Goal: Task Accomplishment & Management: Manage account settings

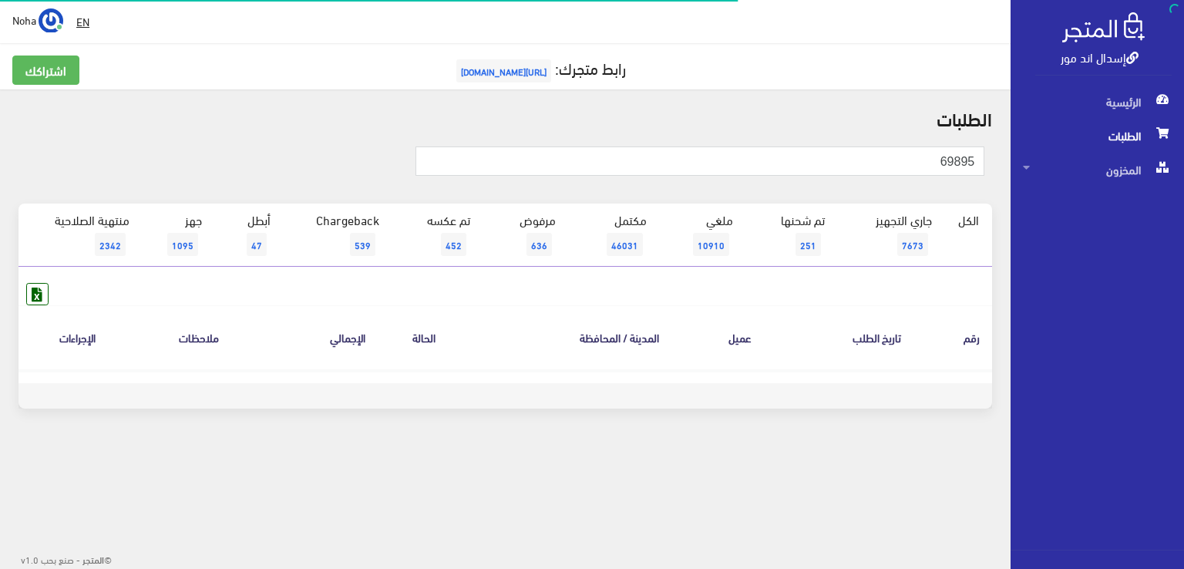
type input "69895"
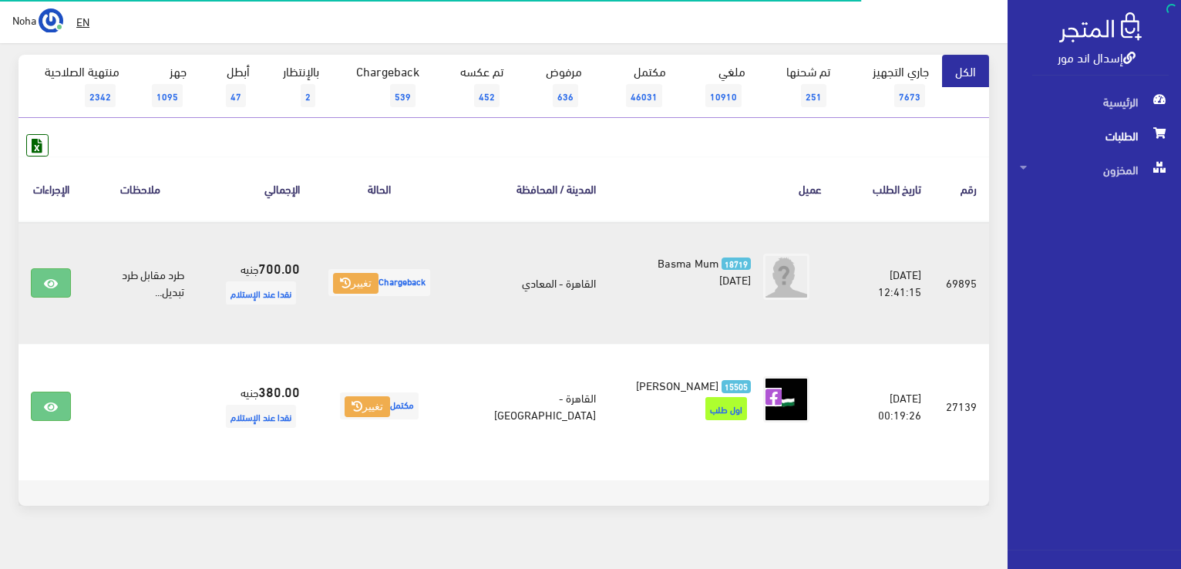
scroll to position [154, 0]
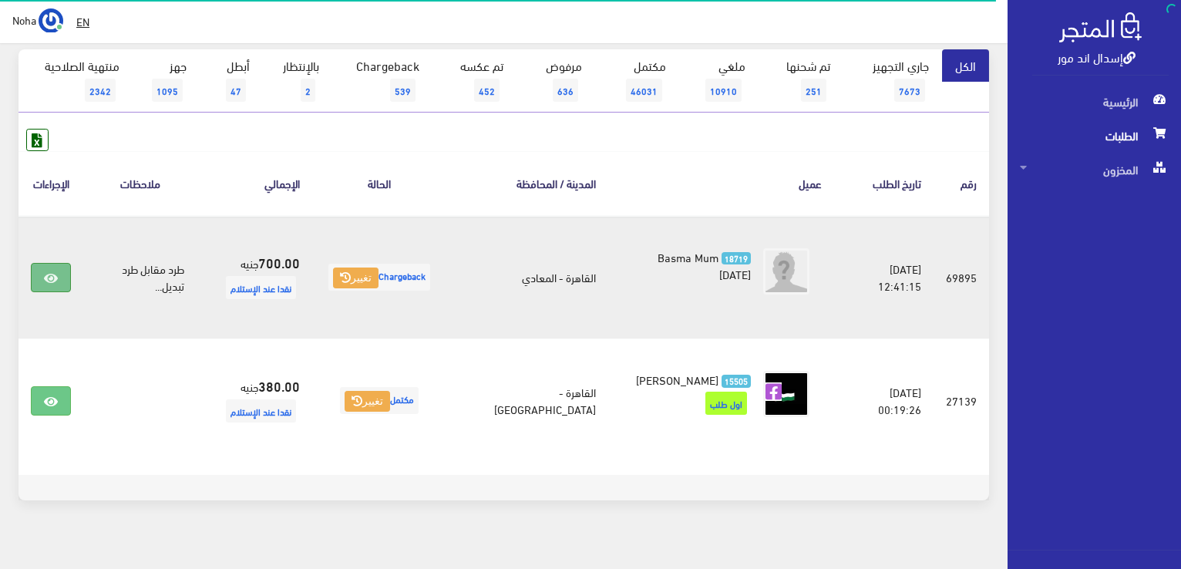
click at [56, 267] on link at bounding box center [51, 277] width 40 height 29
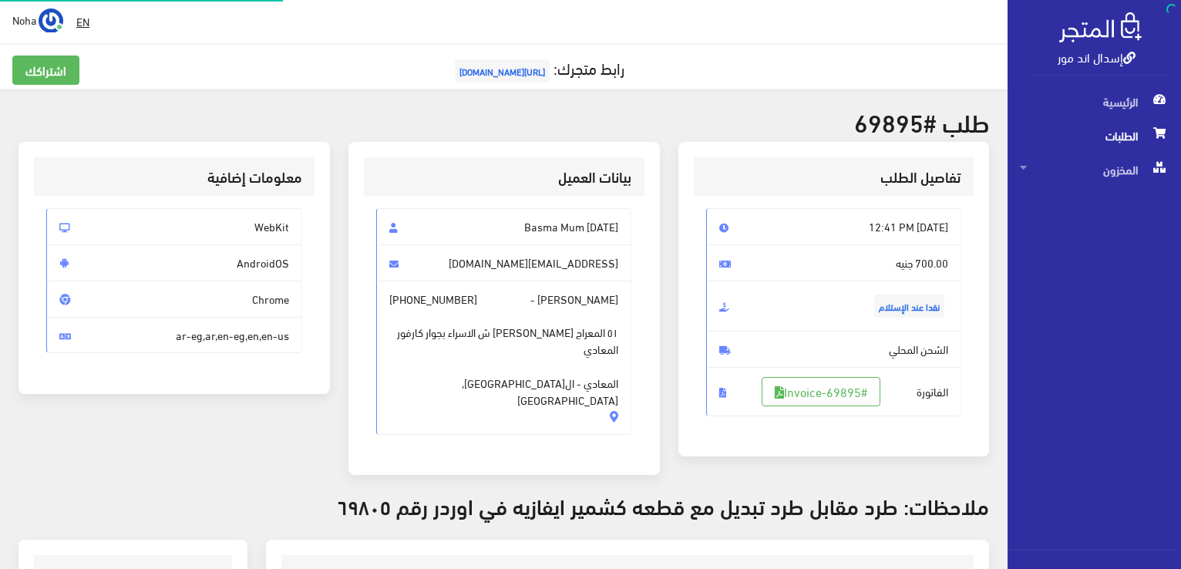
scroll to position [308, 0]
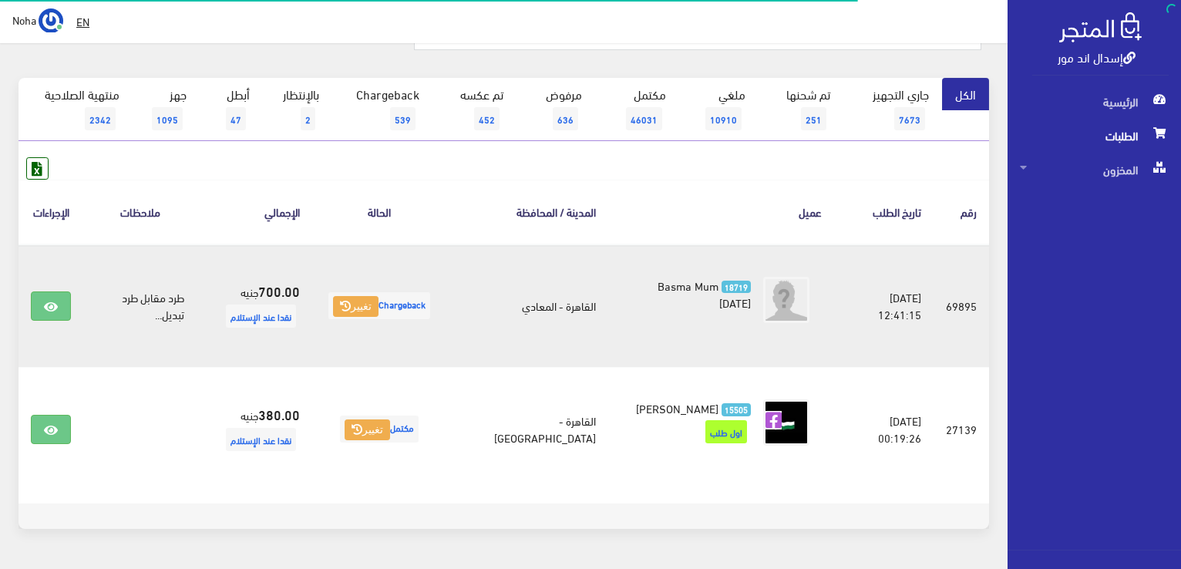
scroll to position [77, 0]
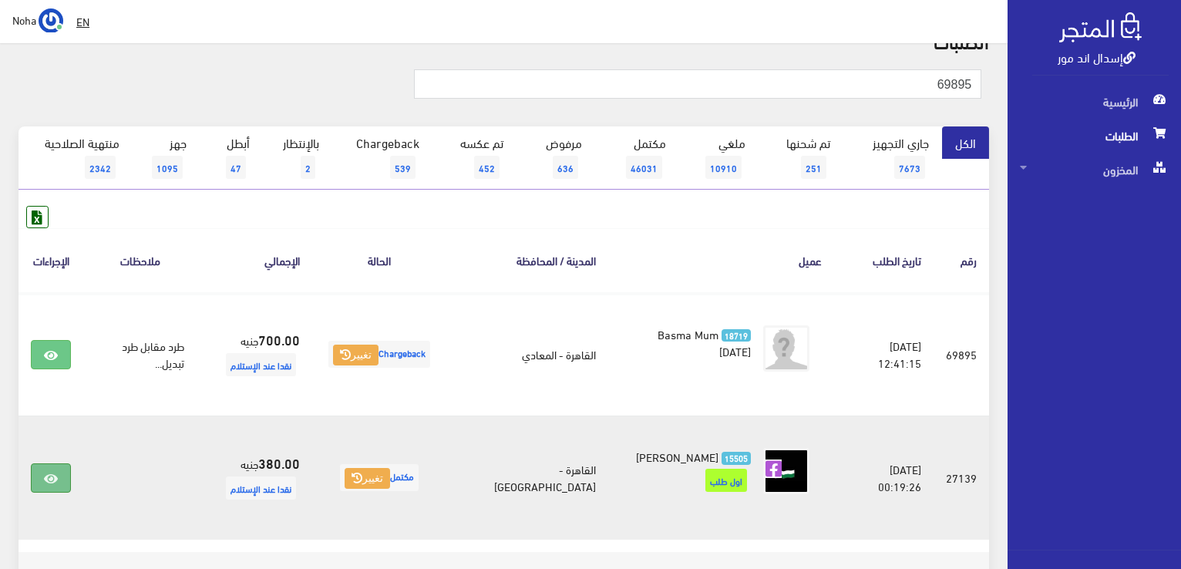
click at [54, 473] on icon at bounding box center [51, 479] width 14 height 12
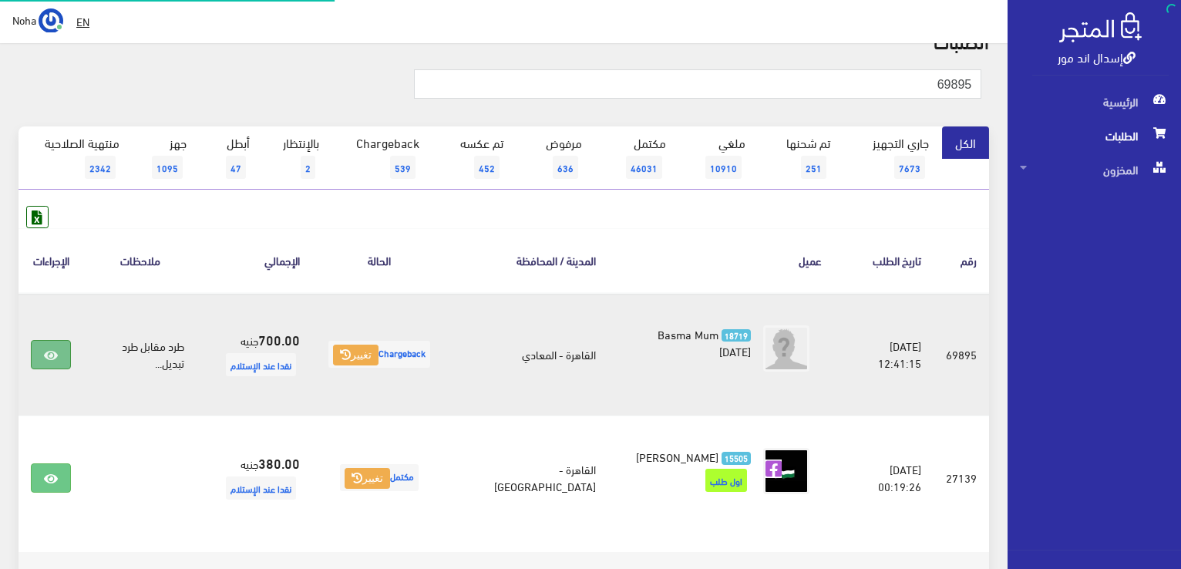
scroll to position [77, 0]
click at [56, 355] on icon at bounding box center [51, 355] width 14 height 12
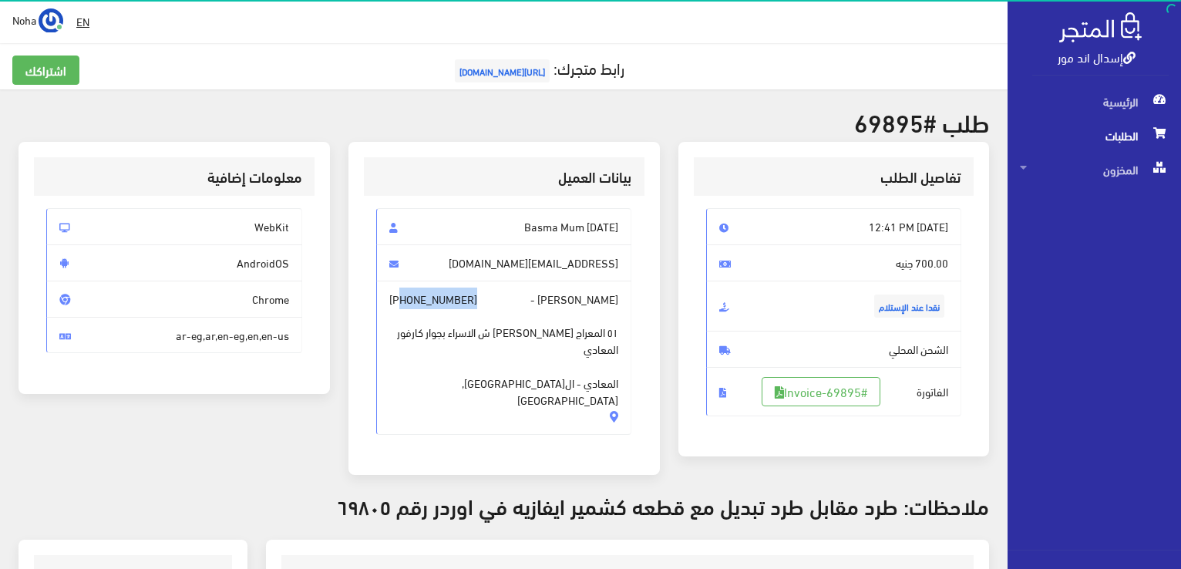
drag, startPoint x: 475, startPoint y: 298, endPoint x: 402, endPoint y: 305, distance: 73.6
click at [402, 305] on span "شيماء ابراهيم عبدالمنعم - +201004993706 ٥١ المعراج العلوي ش الاسراء بجوار كارفو…" at bounding box center [504, 358] width 256 height 154
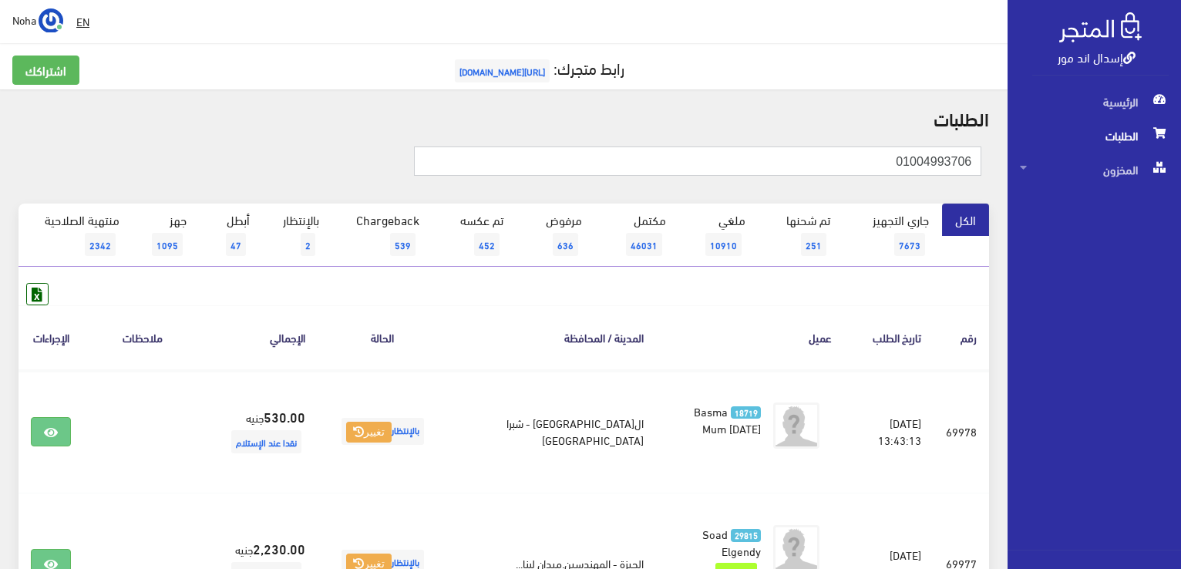
type input "01004993706"
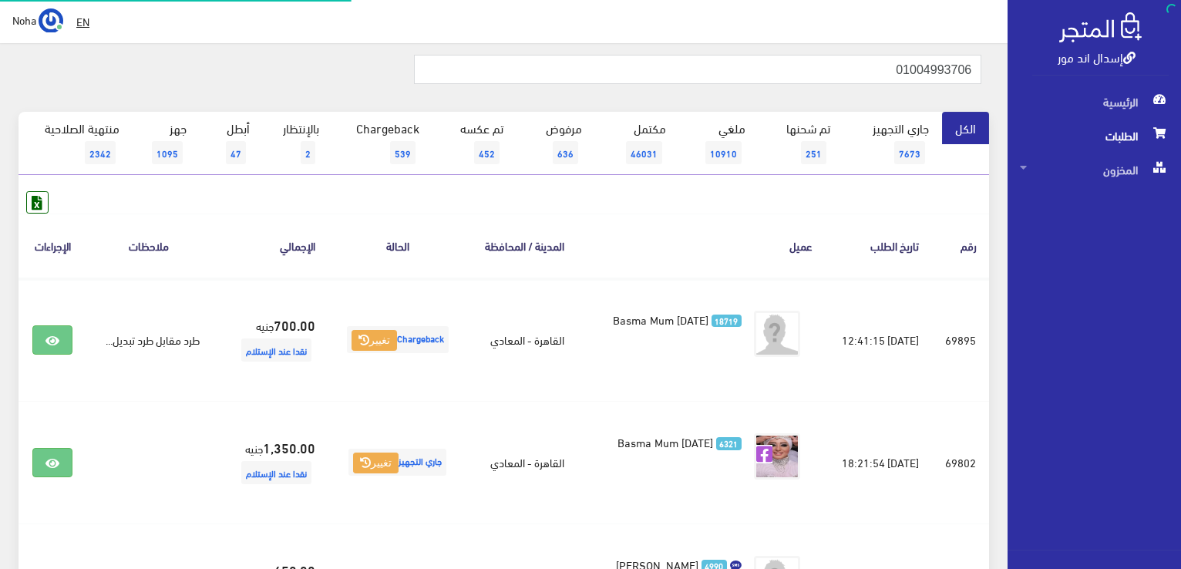
scroll to position [154, 0]
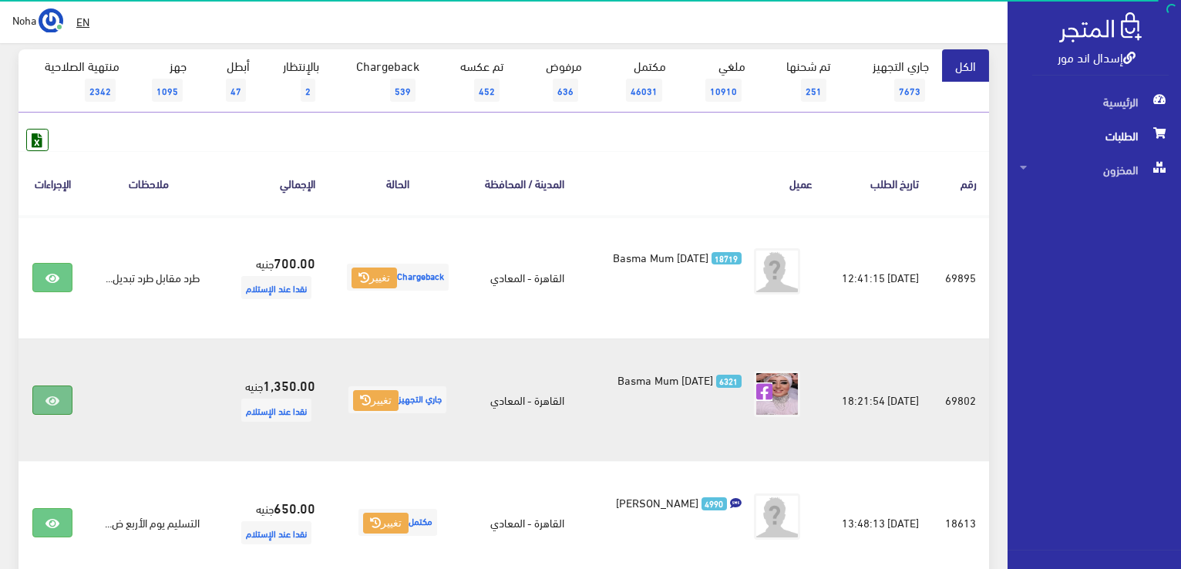
click at [41, 396] on link at bounding box center [52, 399] width 40 height 29
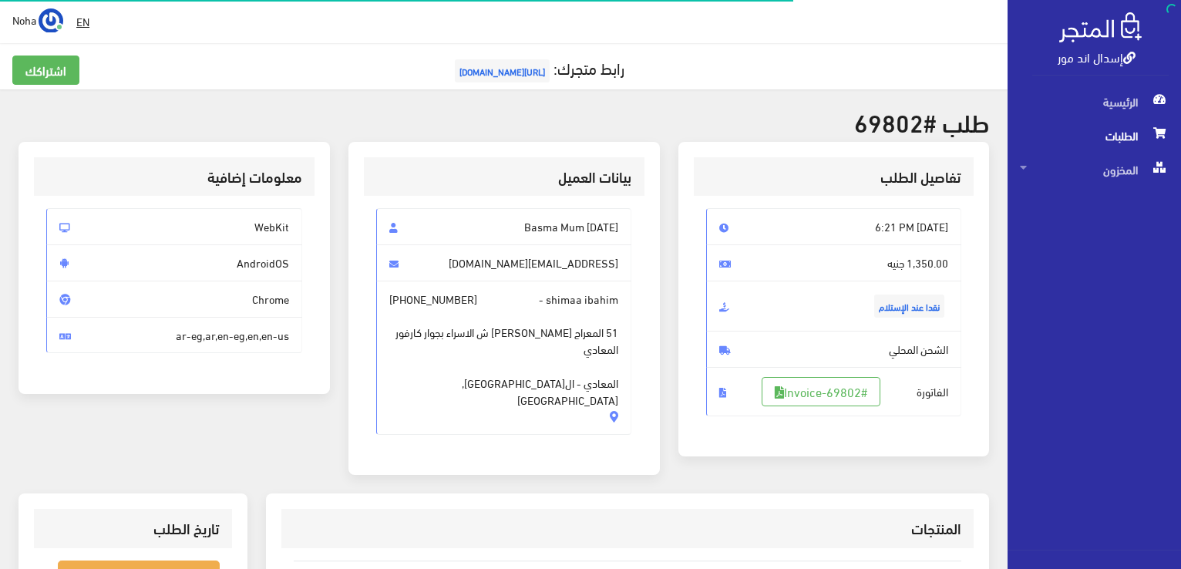
scroll to position [385, 0]
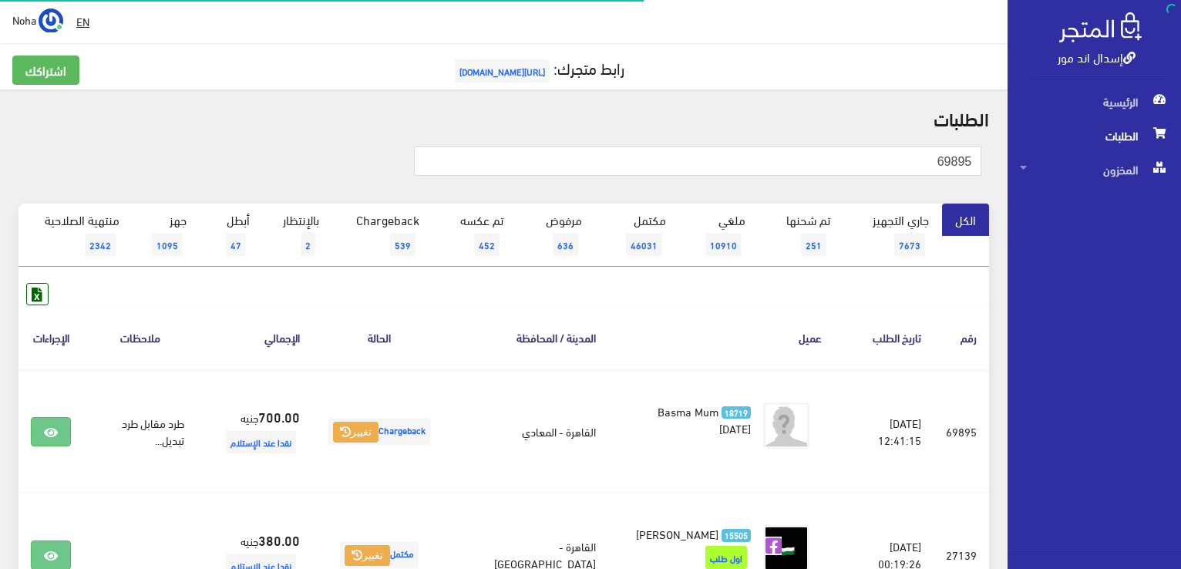
scroll to position [77, 0]
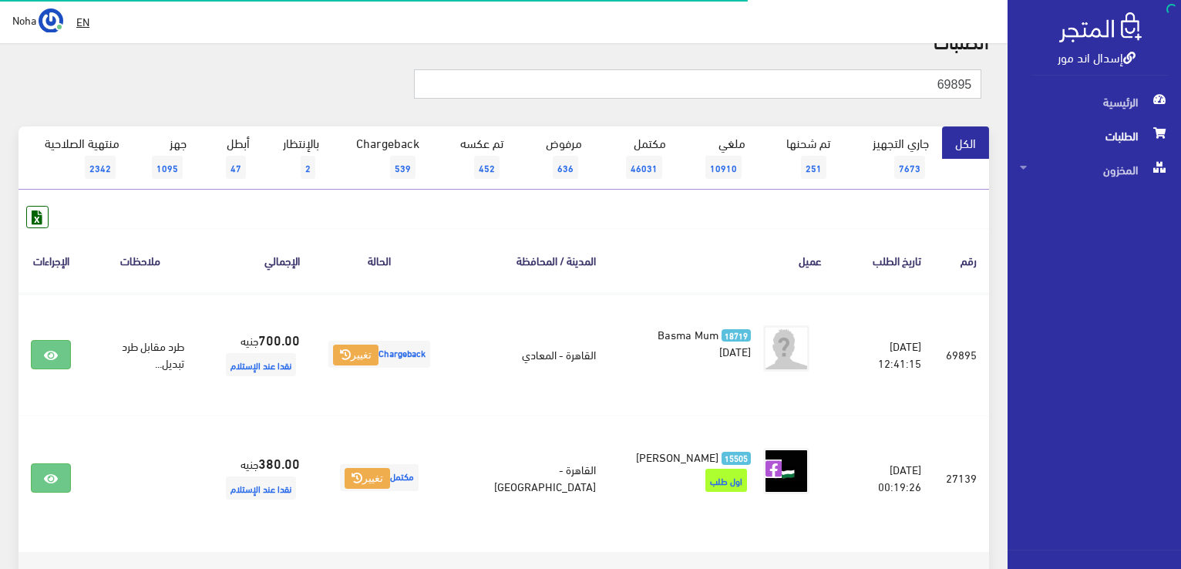
click at [901, 87] on input "69895" at bounding box center [697, 83] width 567 height 29
type input "69872"
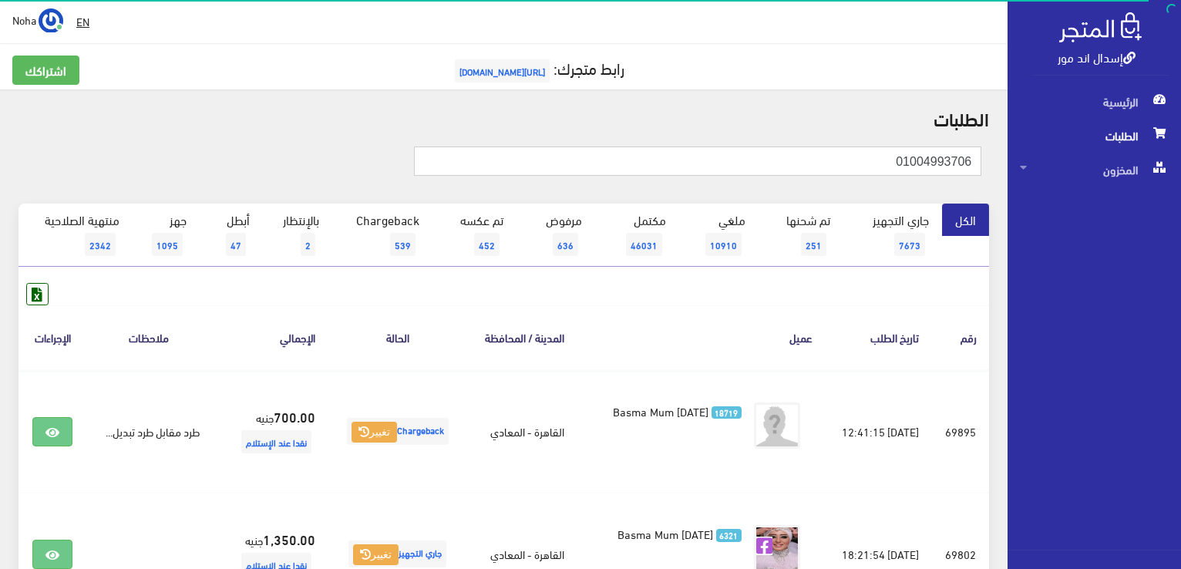
click at [863, 166] on input "01004993706" at bounding box center [697, 160] width 567 height 29
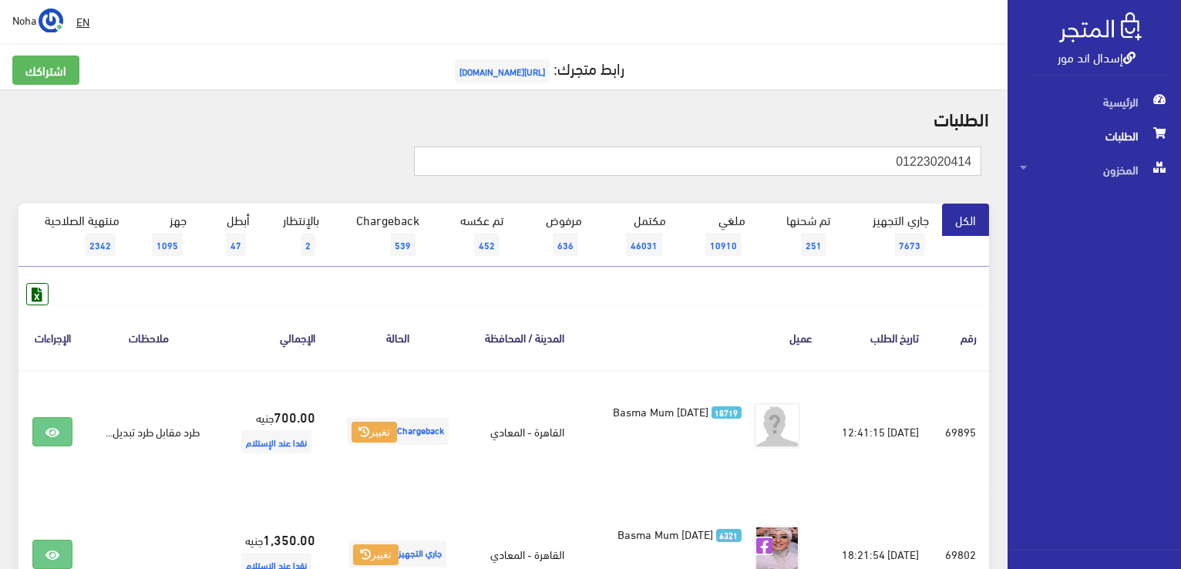
type input "01223020414"
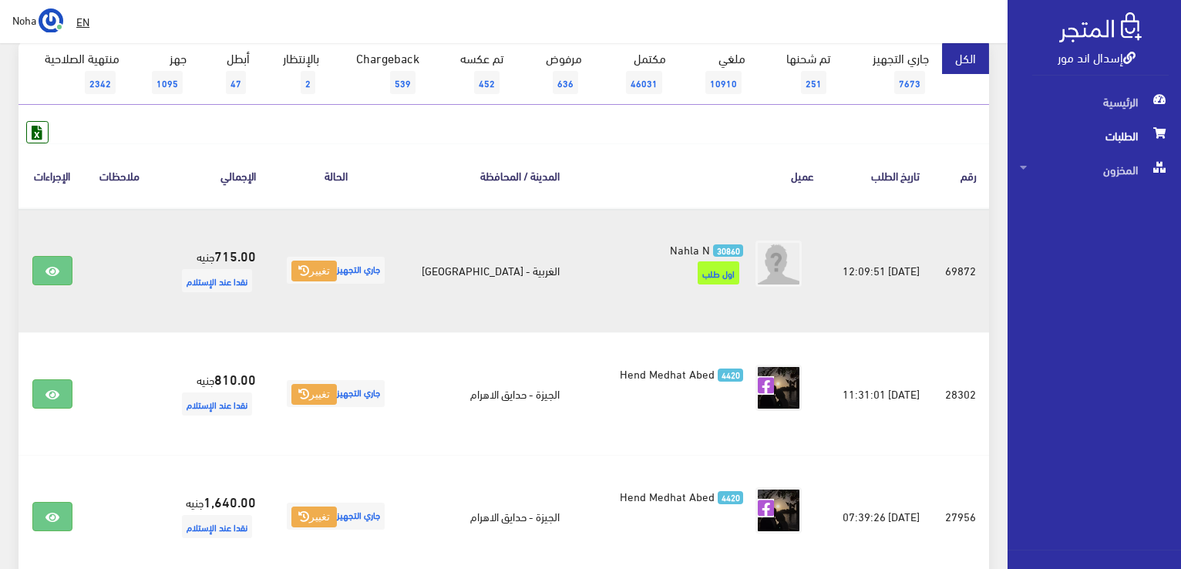
scroll to position [231, 0]
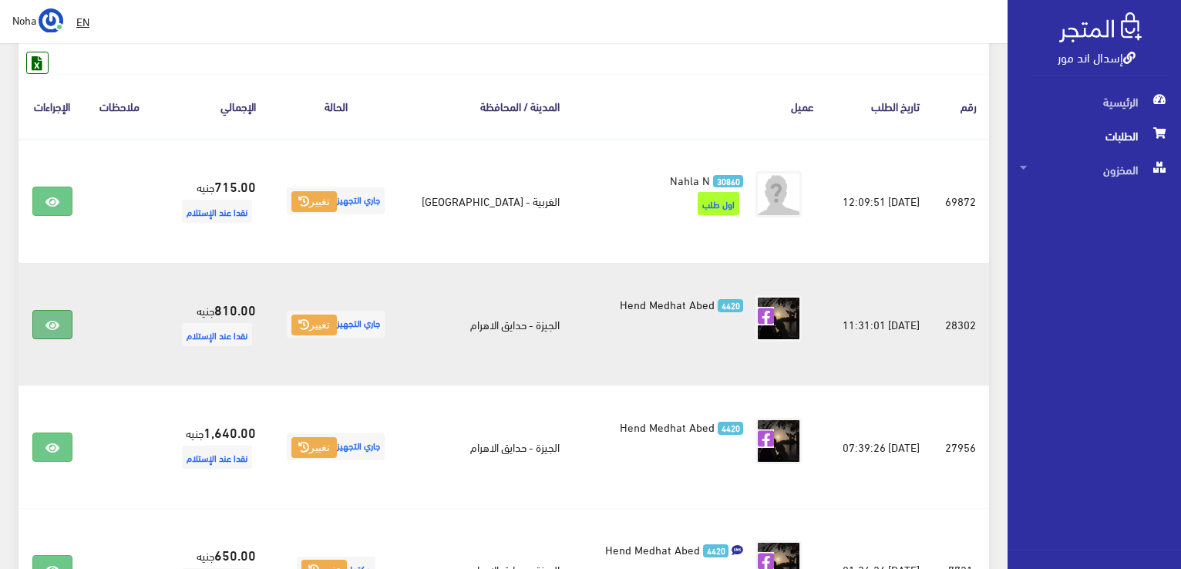
click at [56, 314] on link at bounding box center [52, 324] width 40 height 29
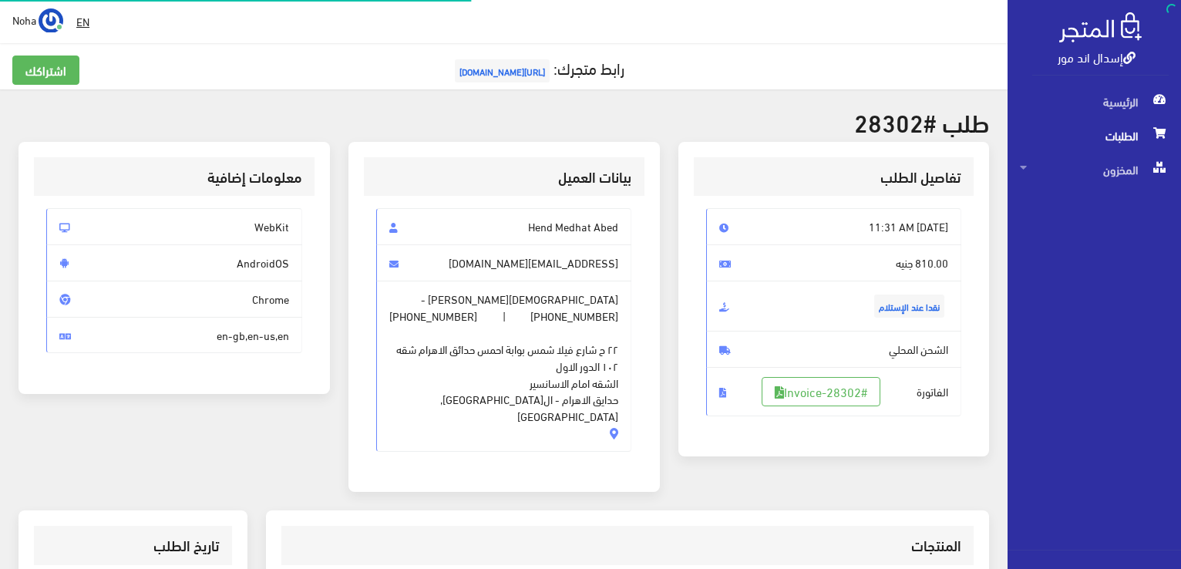
scroll to position [385, 0]
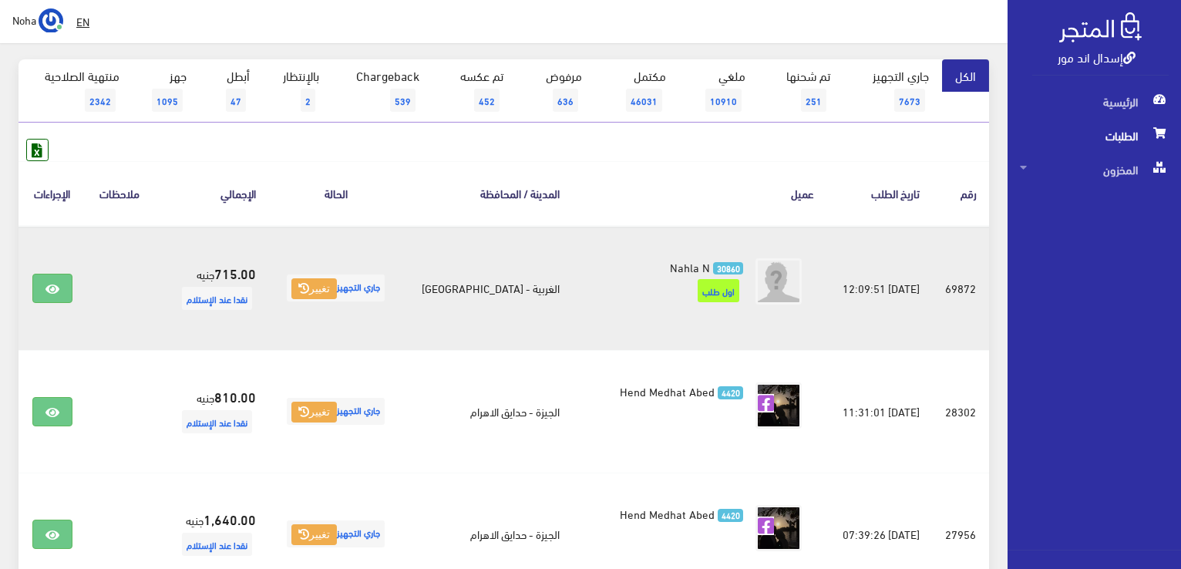
scroll to position [154, 0]
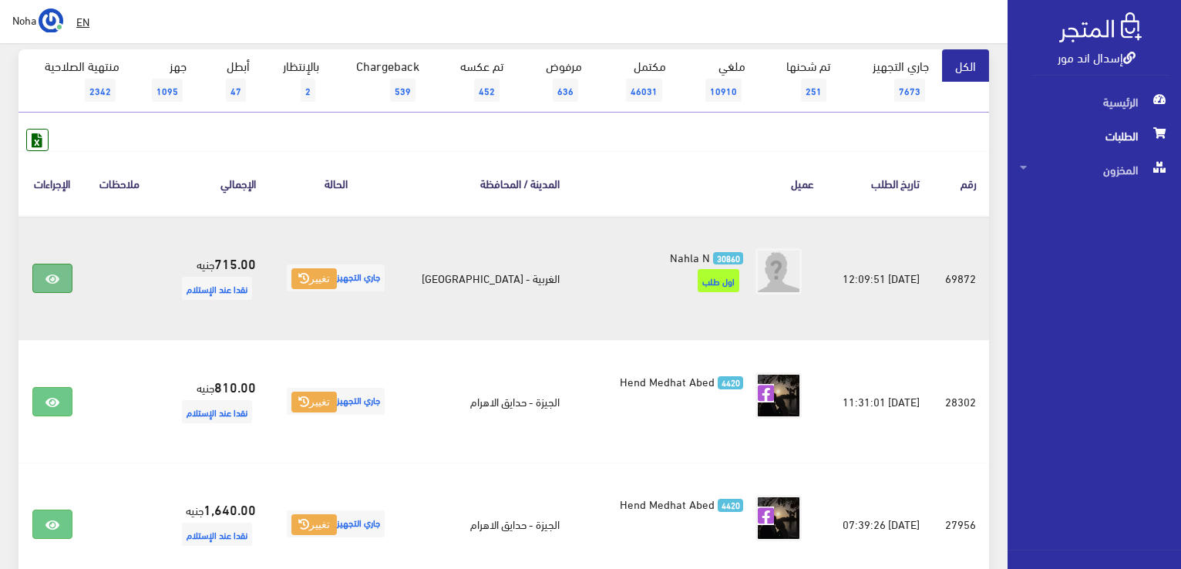
click at [49, 278] on icon at bounding box center [52, 279] width 14 height 12
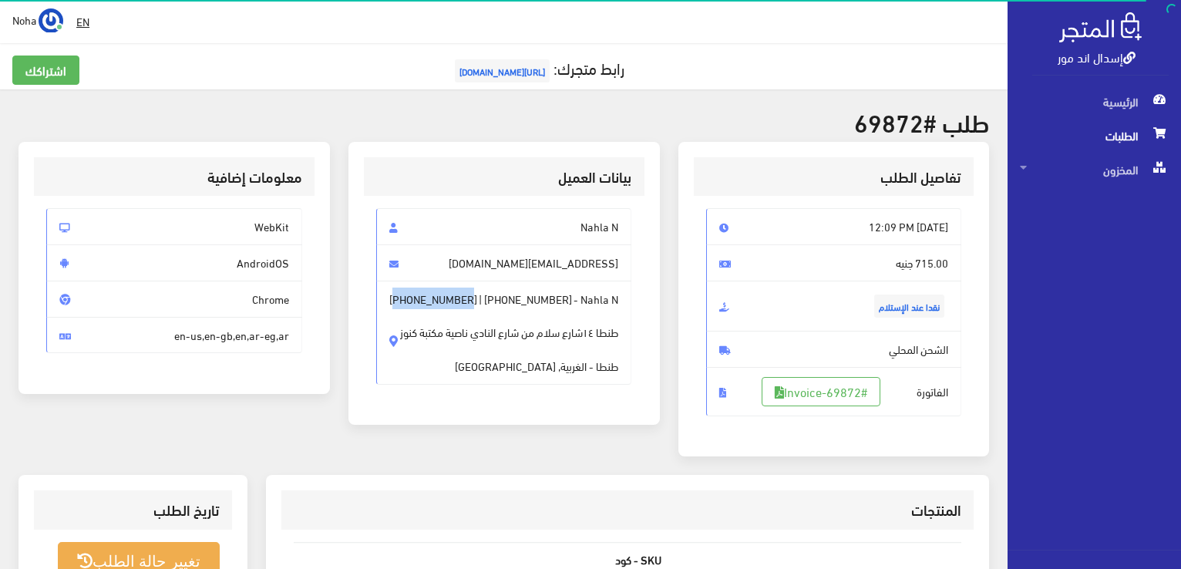
drag, startPoint x: 447, startPoint y: 300, endPoint x: 398, endPoint y: 300, distance: 49.3
click at [398, 300] on span "Nahla N - [PHONE_NUMBER] | [PHONE_NUMBER] طنطا ١٤شارع سلام من شارع النادي ناصية…" at bounding box center [504, 333] width 256 height 104
click at [467, 294] on span "[PHONE_NUMBER]" at bounding box center [433, 299] width 88 height 17
click at [472, 295] on span "Nahla N - [PHONE_NUMBER] | [PHONE_NUMBER] طنطا ١٤شارع سلام من شارع النادي ناصية…" at bounding box center [504, 333] width 256 height 104
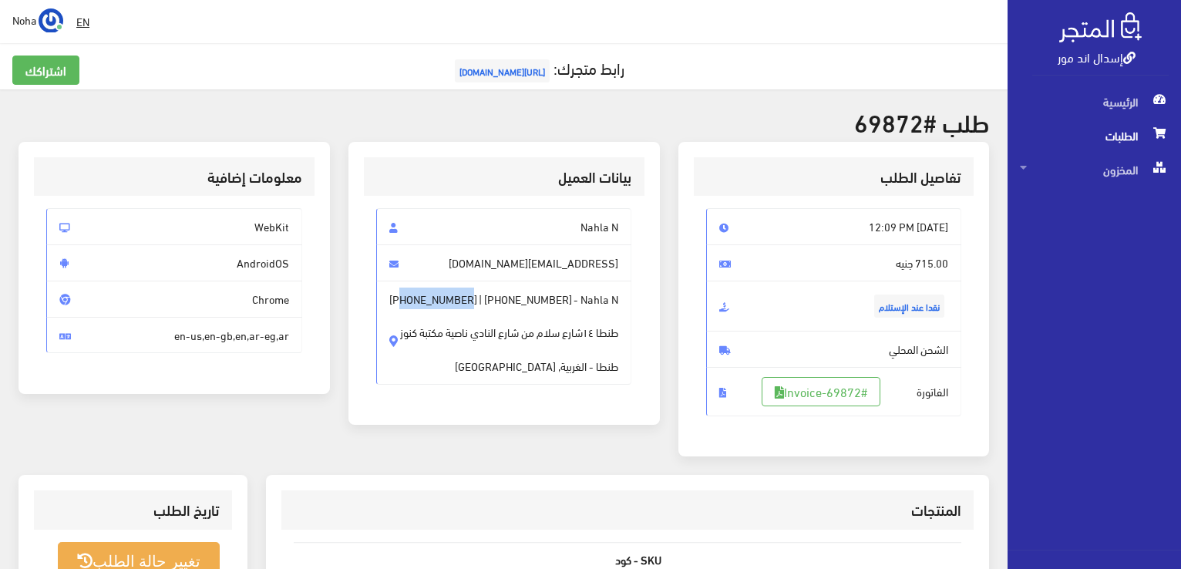
drag, startPoint x: 463, startPoint y: 298, endPoint x: 401, endPoint y: 300, distance: 61.7
click at [401, 300] on span "Nahla N - [PHONE_NUMBER] | [PHONE_NUMBER] طنطا ١٤شارع سلام من شارع النادي ناصية…" at bounding box center [504, 333] width 256 height 104
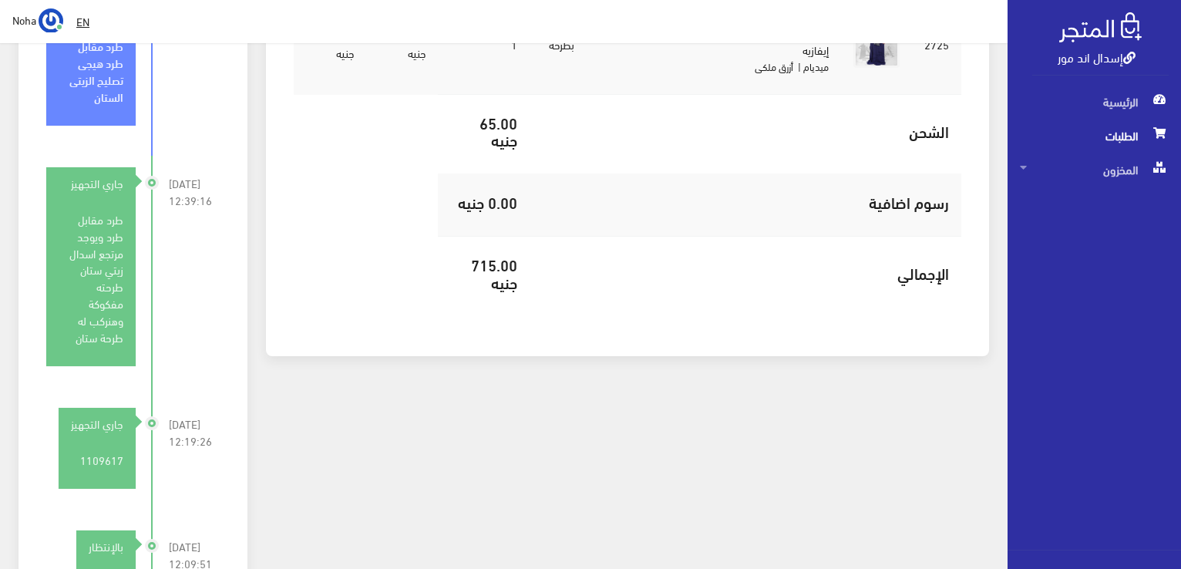
scroll to position [617, 0]
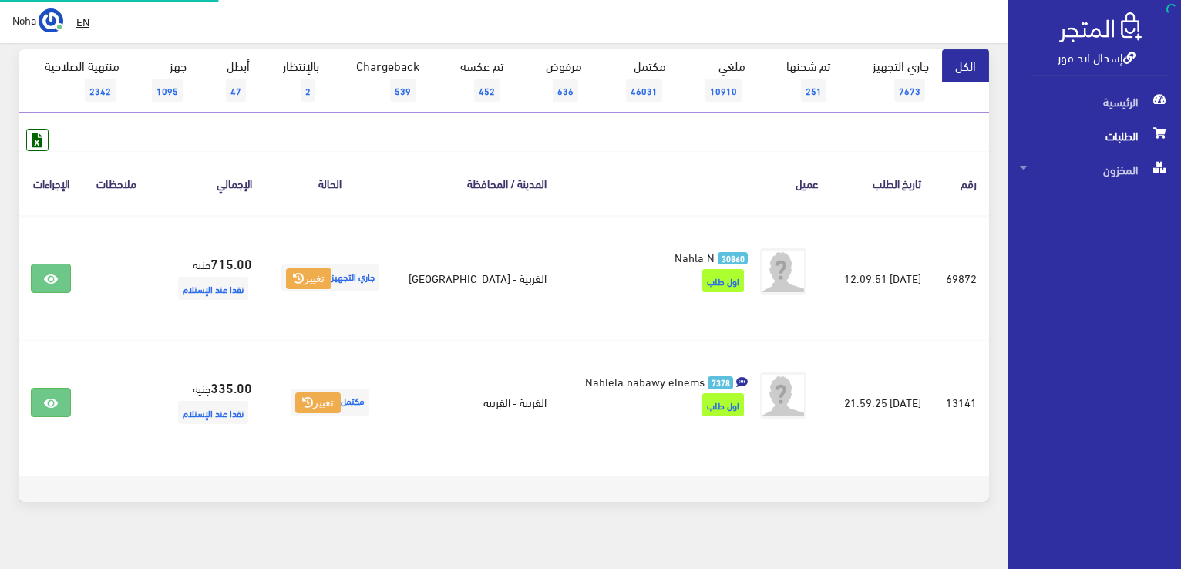
scroll to position [154, 0]
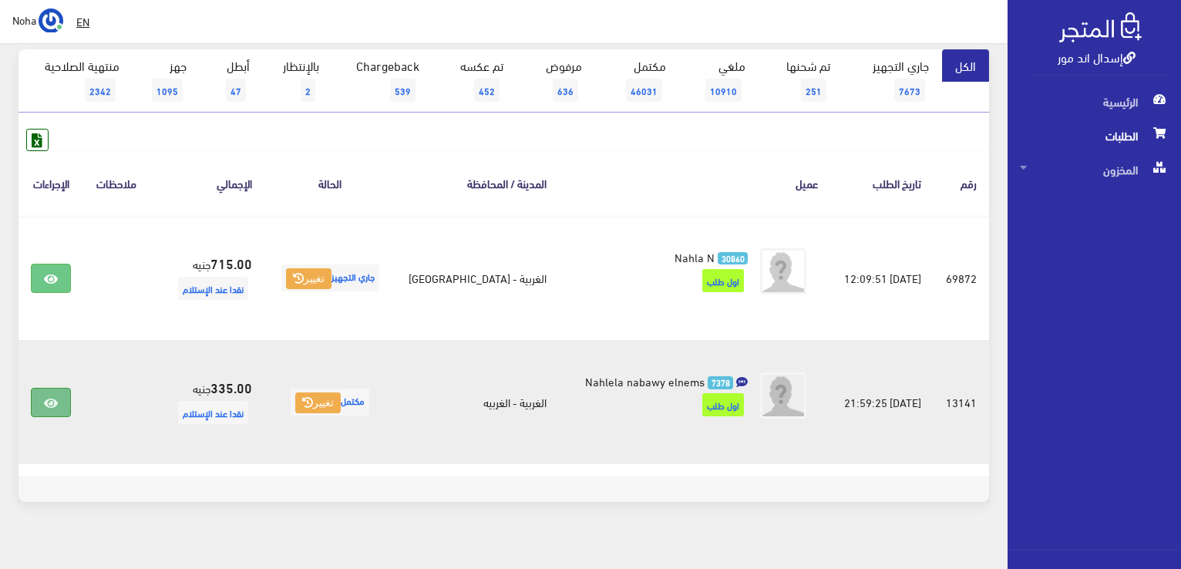
click at [57, 404] on icon at bounding box center [51, 403] width 14 height 12
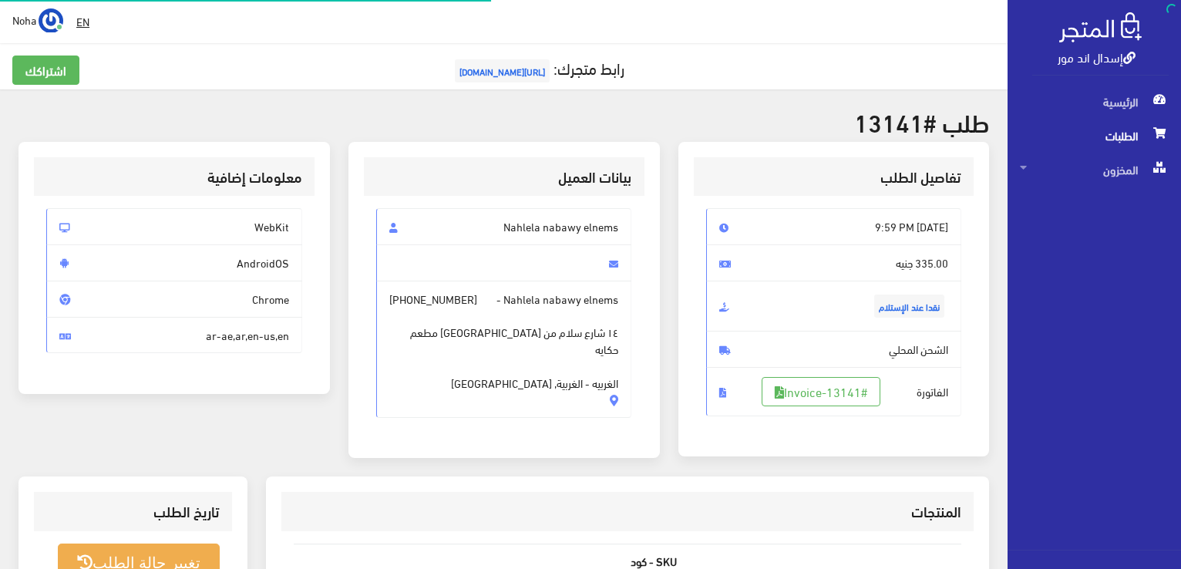
scroll to position [308, 0]
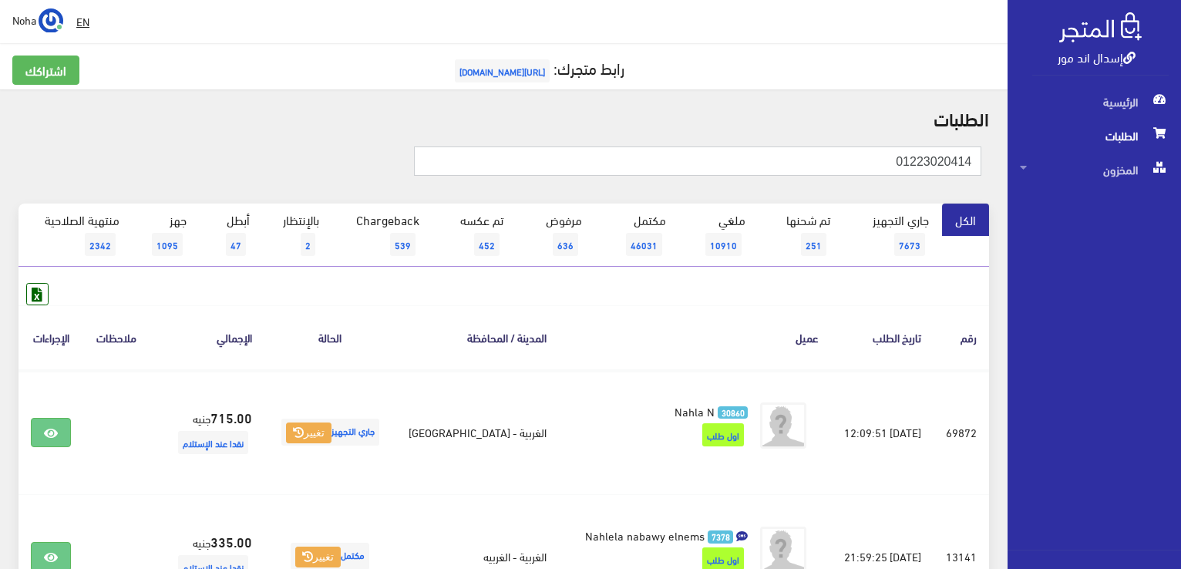
click at [890, 155] on input "01223020414" at bounding box center [697, 160] width 567 height 29
type input "01013681334"
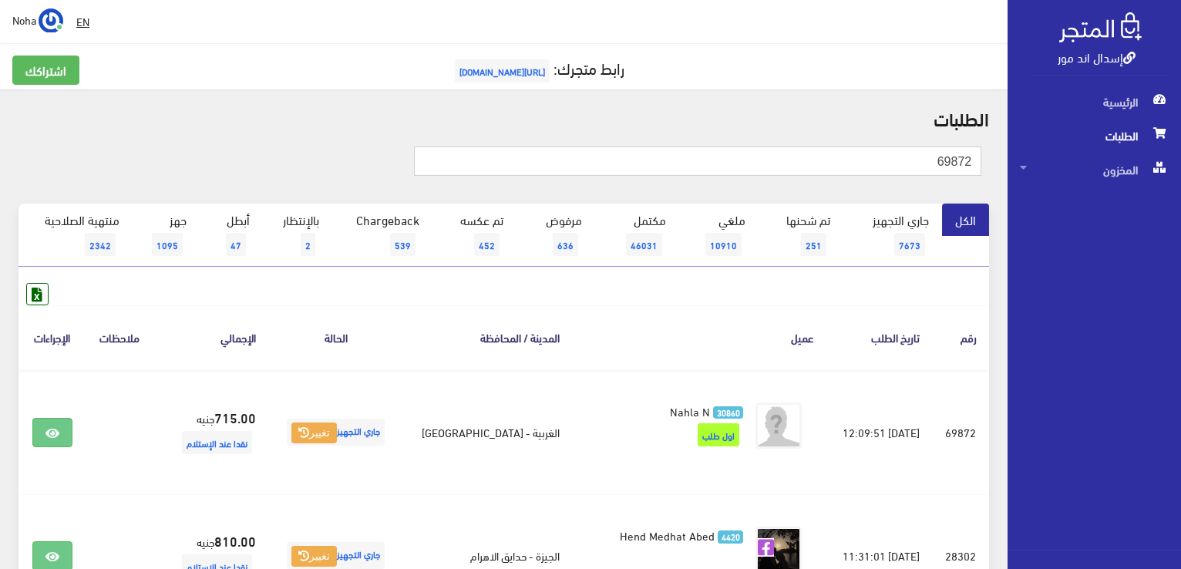
drag, startPoint x: 956, startPoint y: 159, endPoint x: 985, endPoint y: 167, distance: 29.5
click at [985, 167] on div "69872" at bounding box center [666, 167] width 649 height 42
type input "69855"
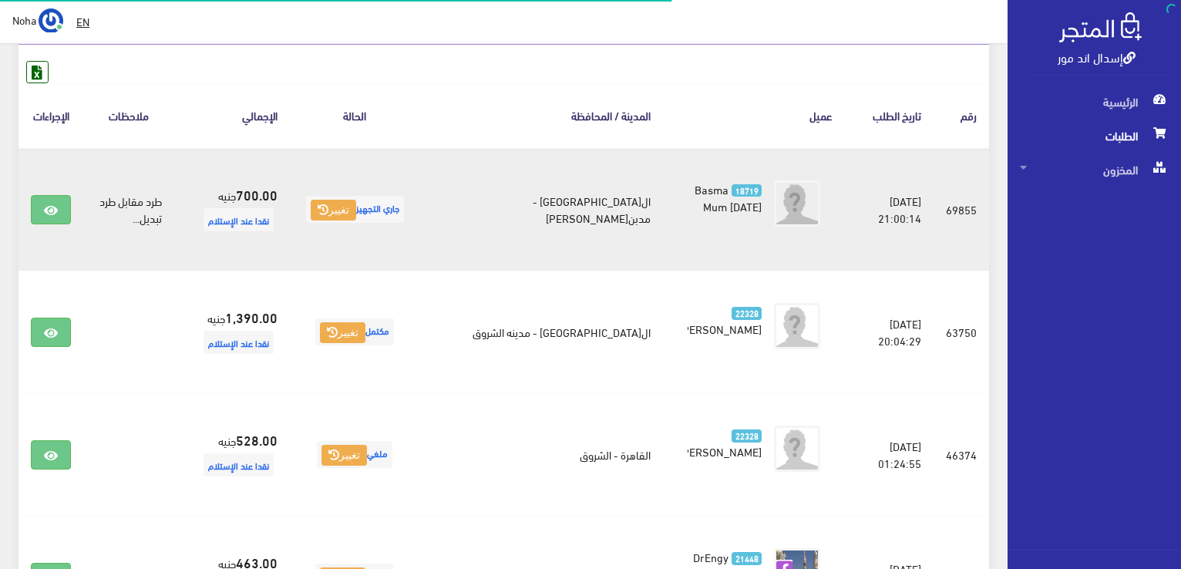
scroll to position [231, 0]
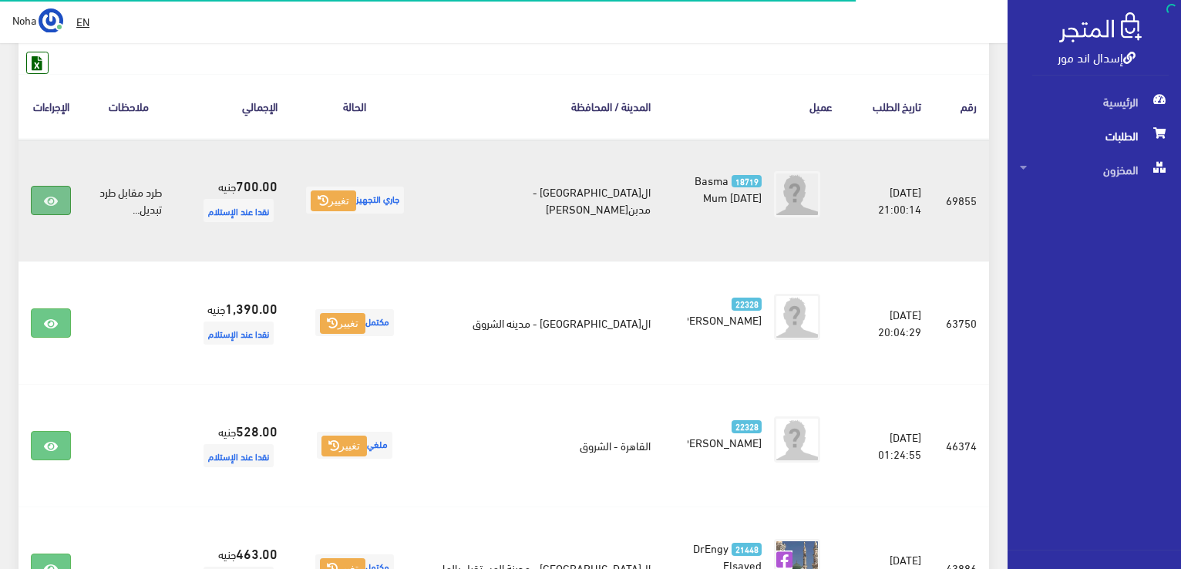
click at [59, 192] on link at bounding box center [51, 200] width 40 height 29
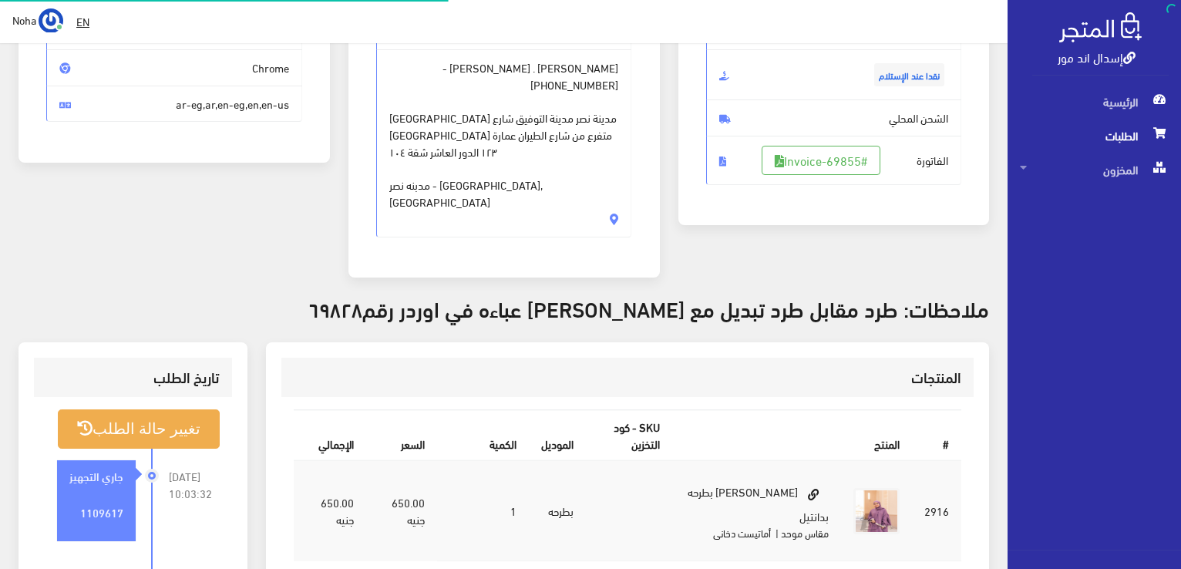
scroll to position [231, 0]
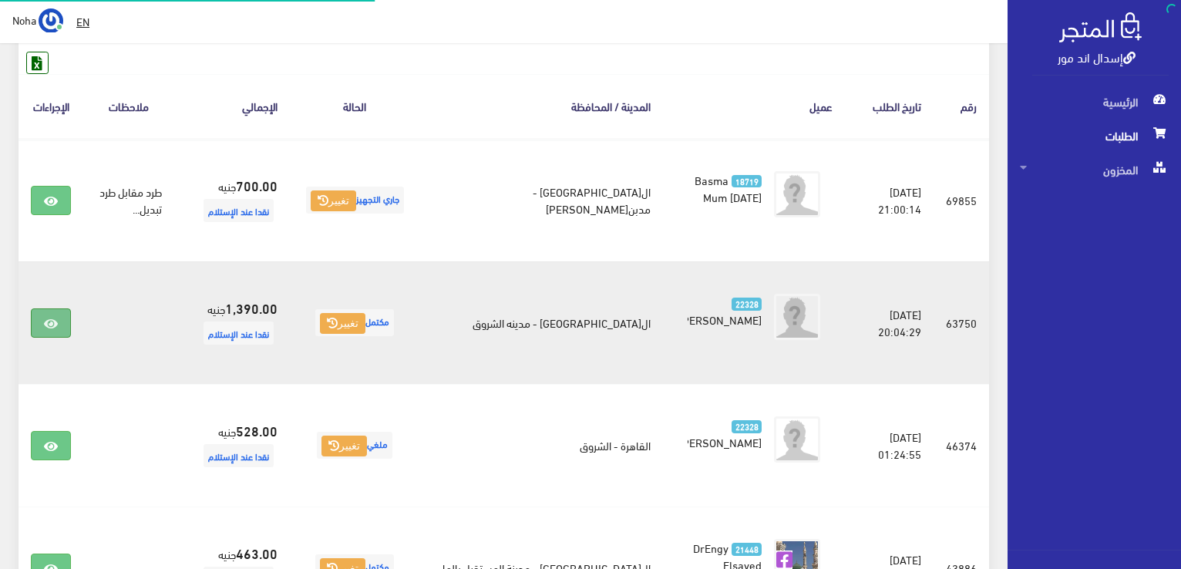
scroll to position [231, 0]
click at [52, 318] on icon at bounding box center [51, 324] width 14 height 12
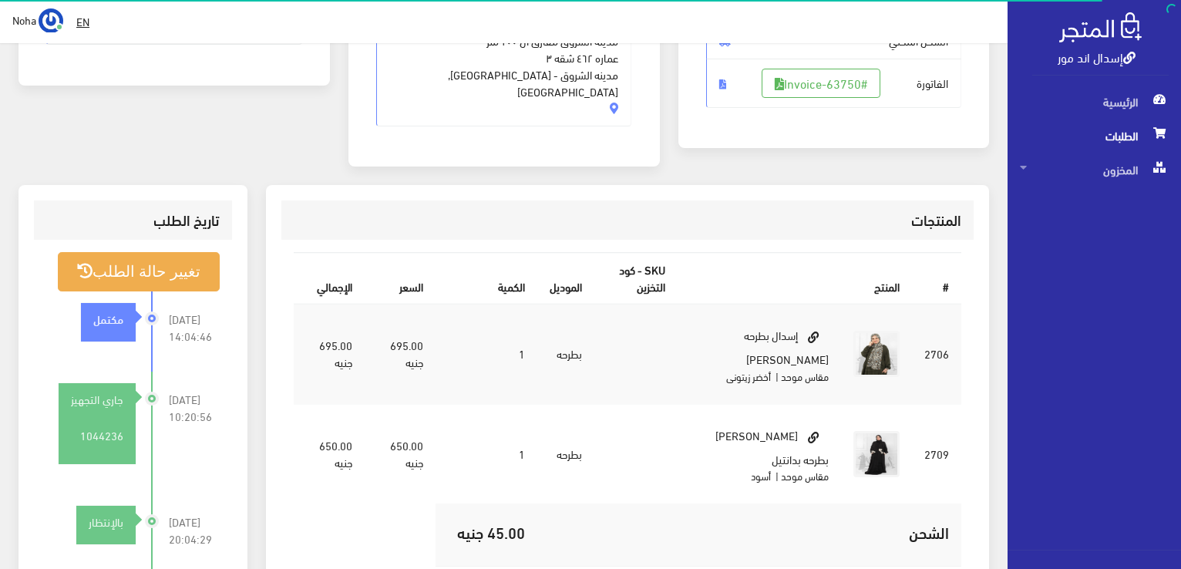
scroll to position [308, 0]
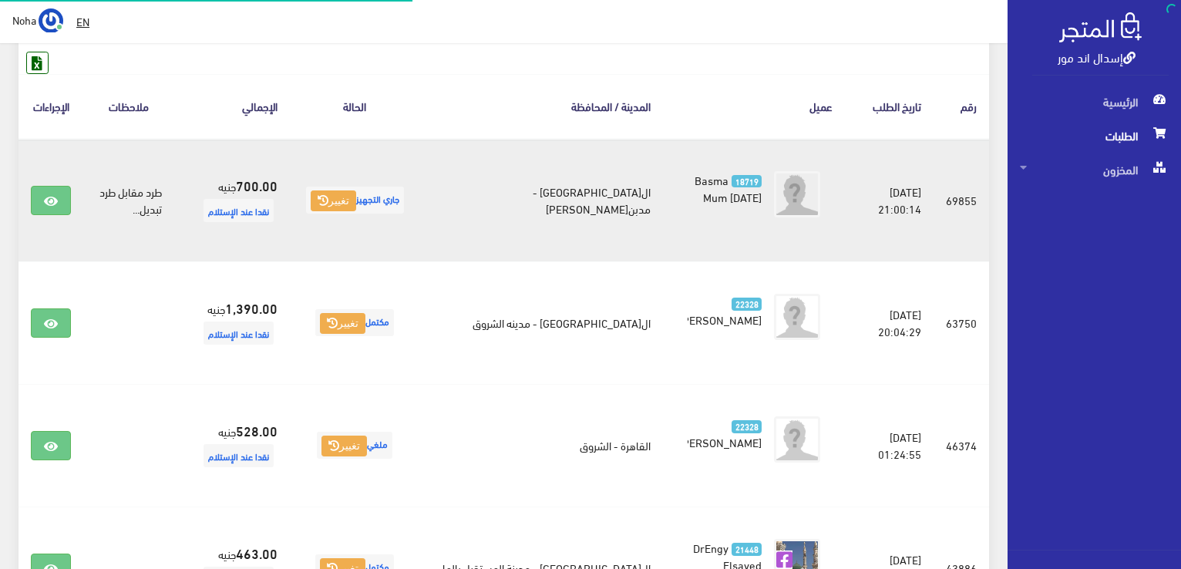
scroll to position [231, 0]
click at [58, 190] on link at bounding box center [51, 200] width 40 height 29
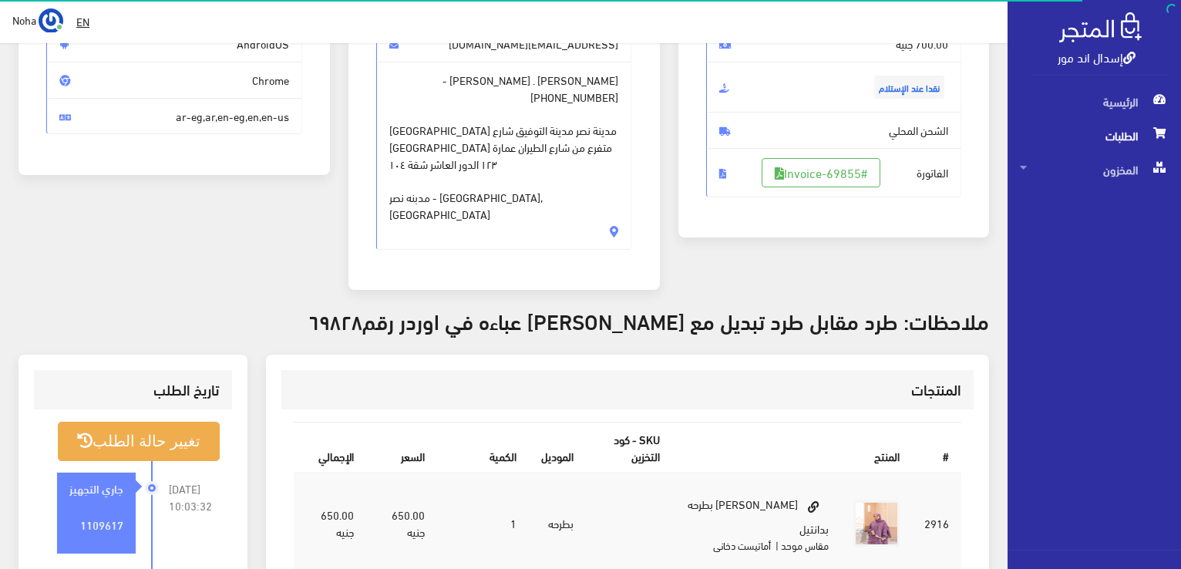
scroll to position [231, 0]
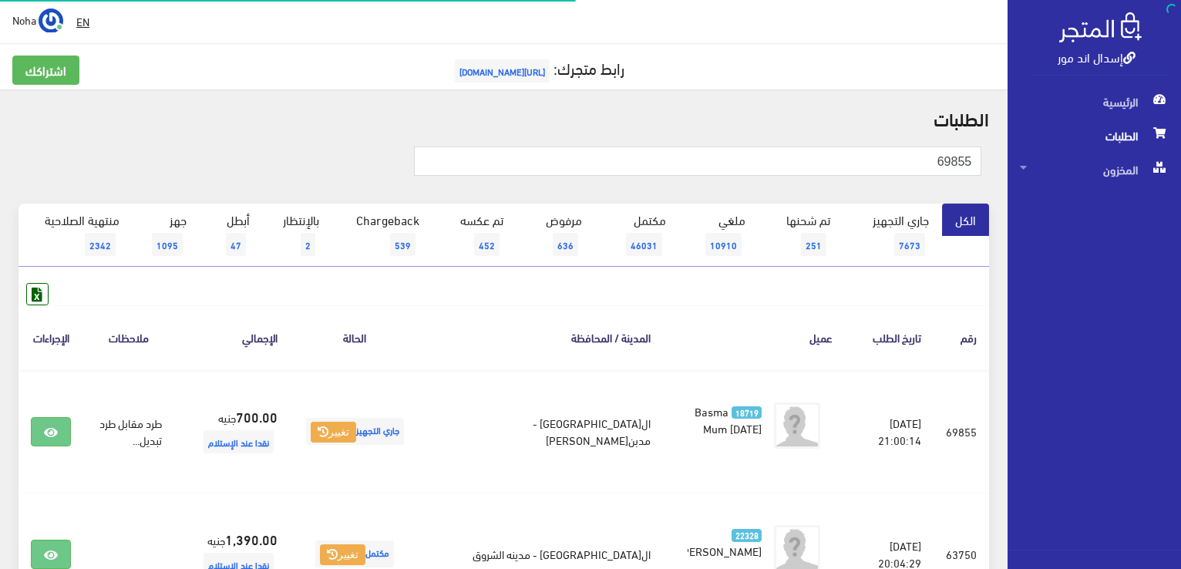
scroll to position [231, 0]
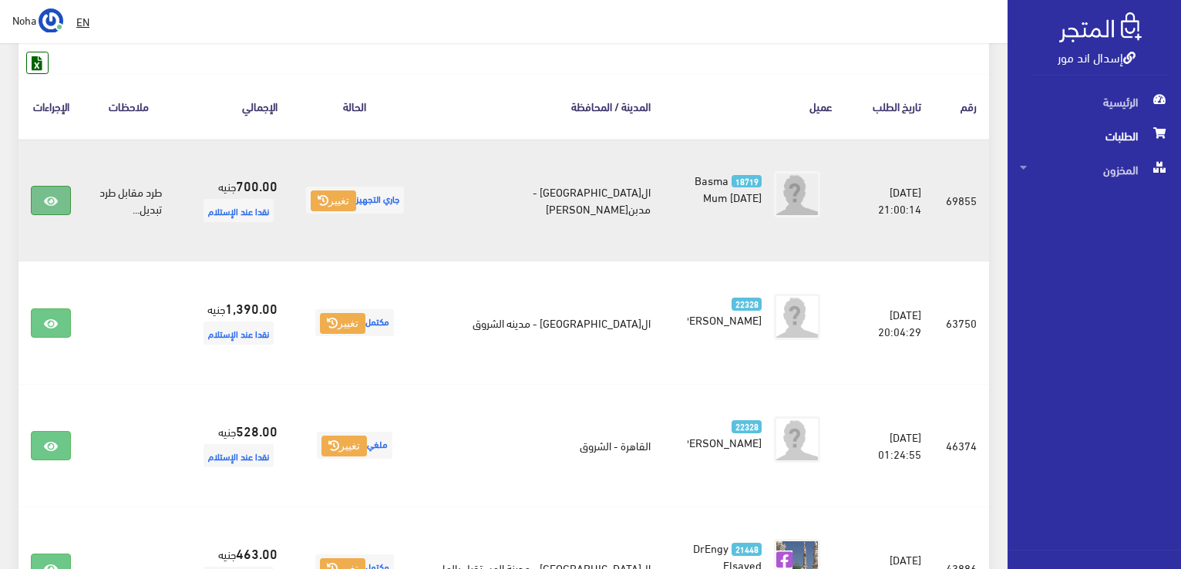
click at [59, 203] on link at bounding box center [51, 200] width 40 height 29
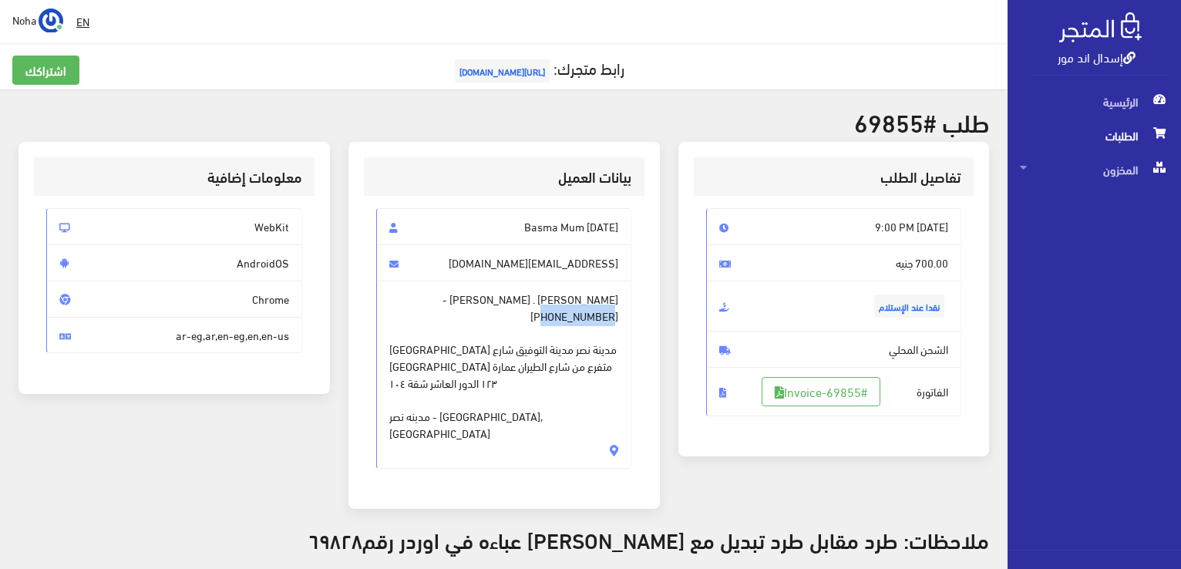
drag, startPoint x: 475, startPoint y: 297, endPoint x: 401, endPoint y: 292, distance: 74.2
click at [401, 292] on span "[PERSON_NAME] . [PERSON_NAME] - [PHONE_NUMBER] [GEOGRAPHIC_DATA] مدينة نصر مدين…" at bounding box center [504, 375] width 256 height 188
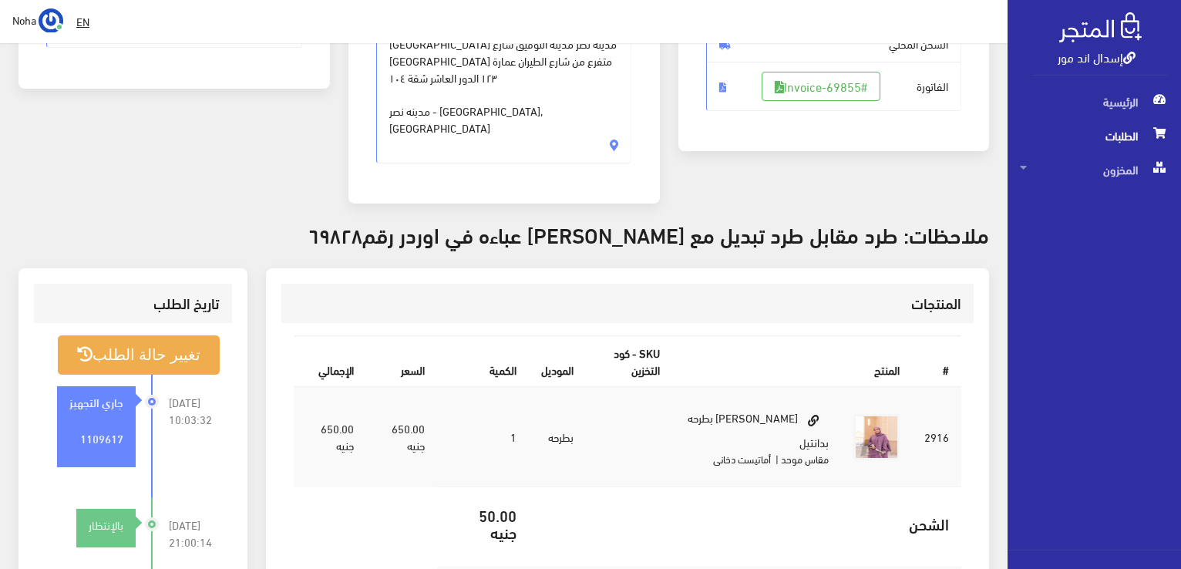
scroll to position [308, 0]
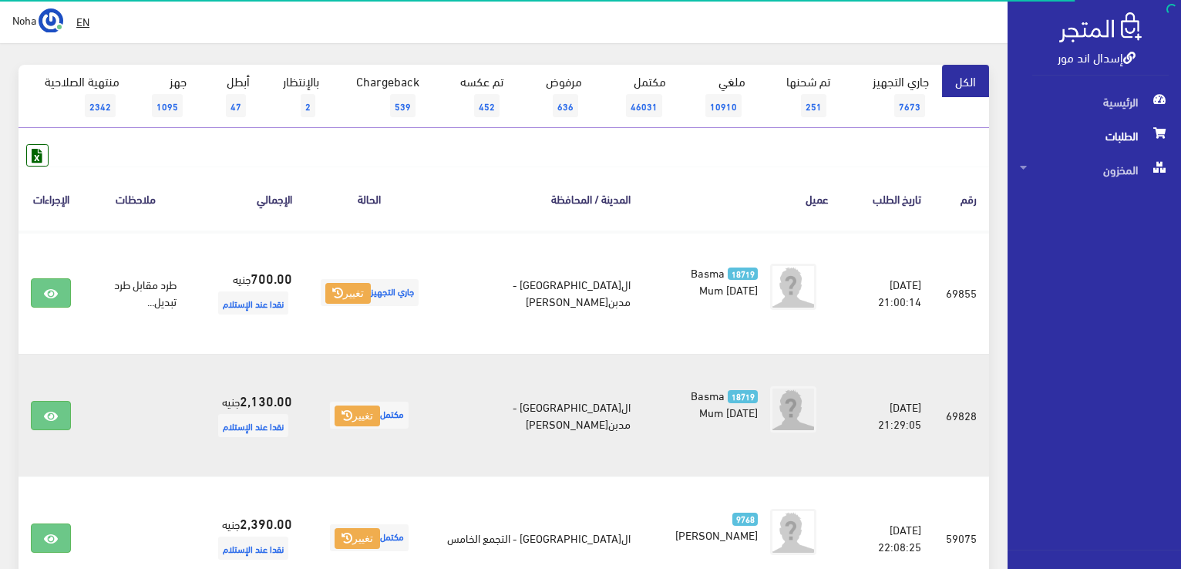
scroll to position [154, 0]
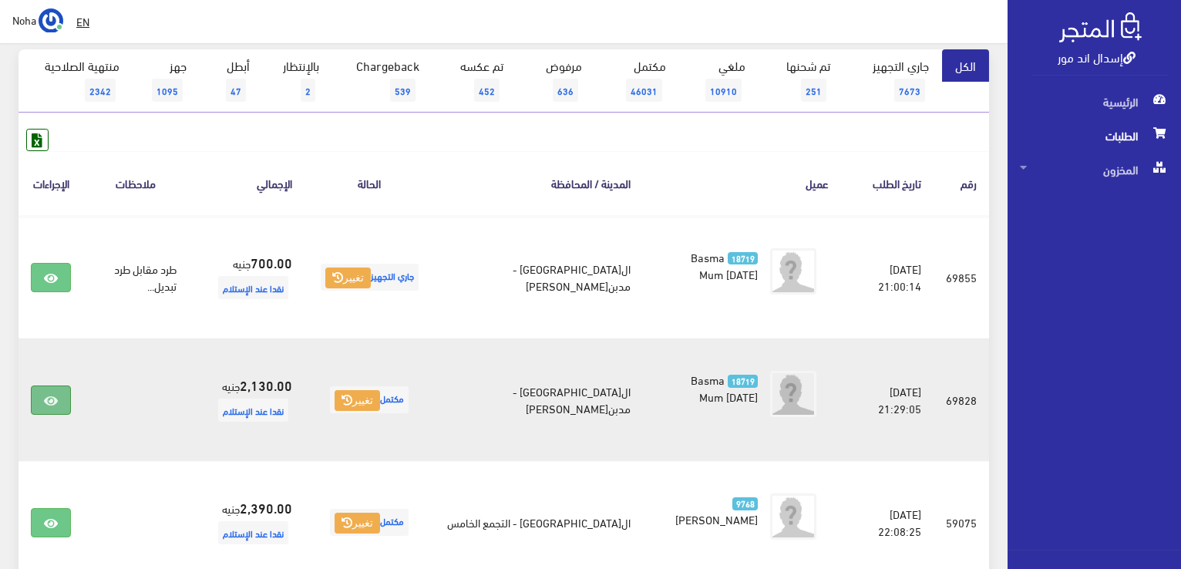
click at [52, 398] on icon at bounding box center [51, 401] width 14 height 12
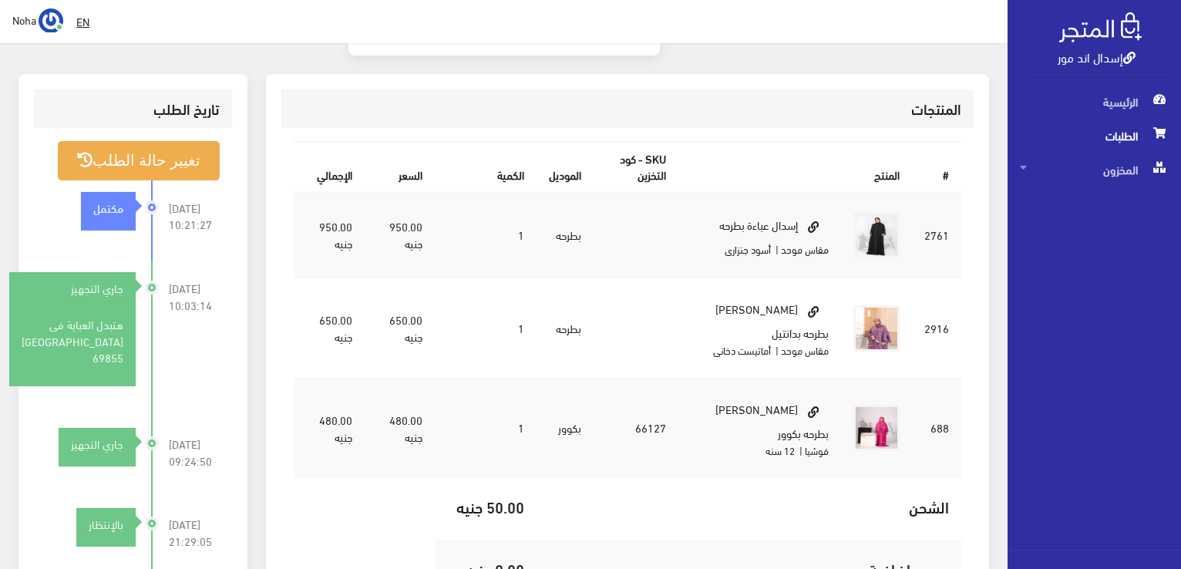
scroll to position [463, 0]
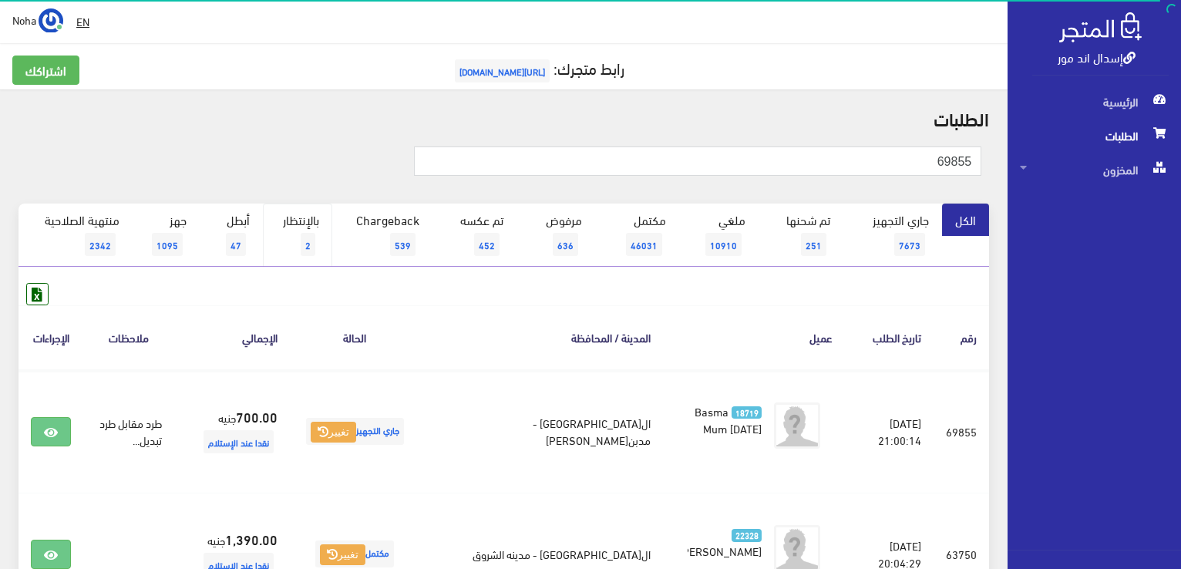
click at [288, 234] on link "بالإنتظار 2" at bounding box center [297, 235] width 69 height 63
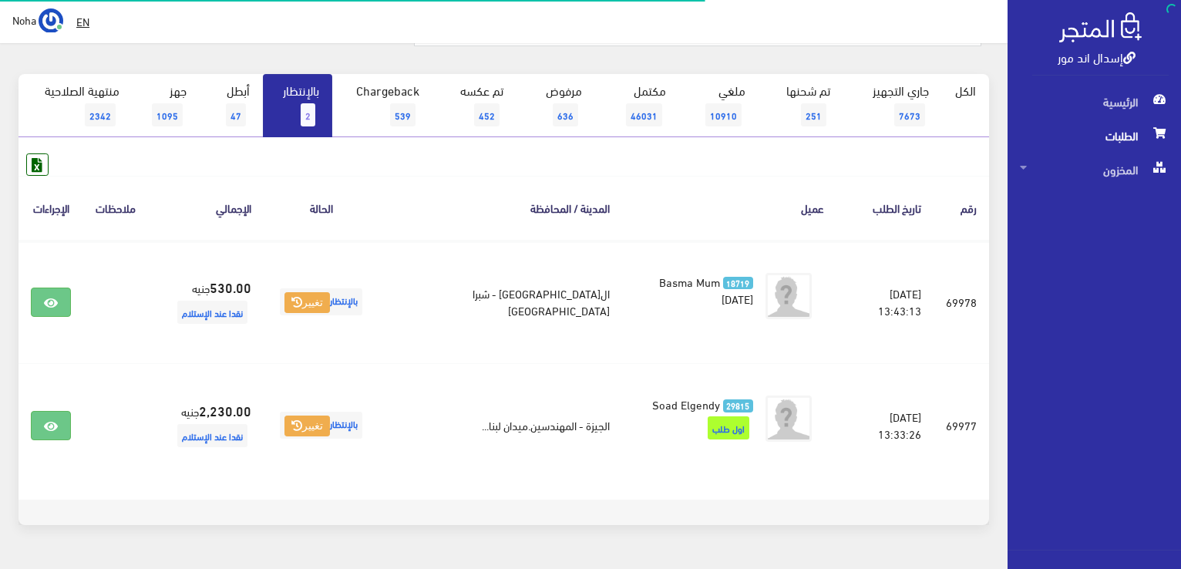
scroll to position [170, 0]
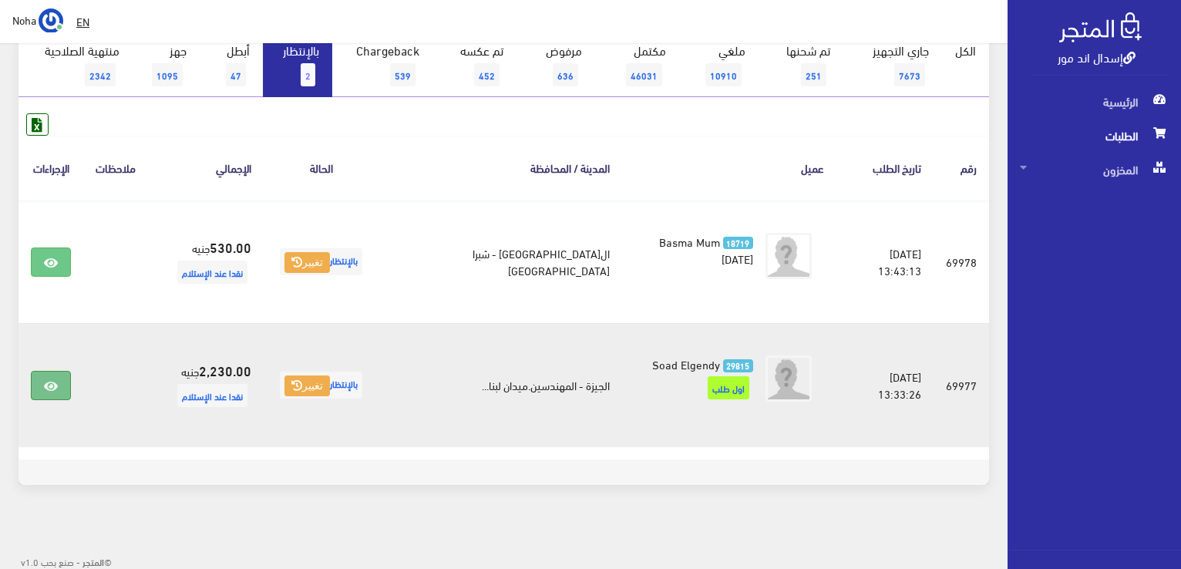
click at [56, 390] on icon at bounding box center [51, 386] width 14 height 12
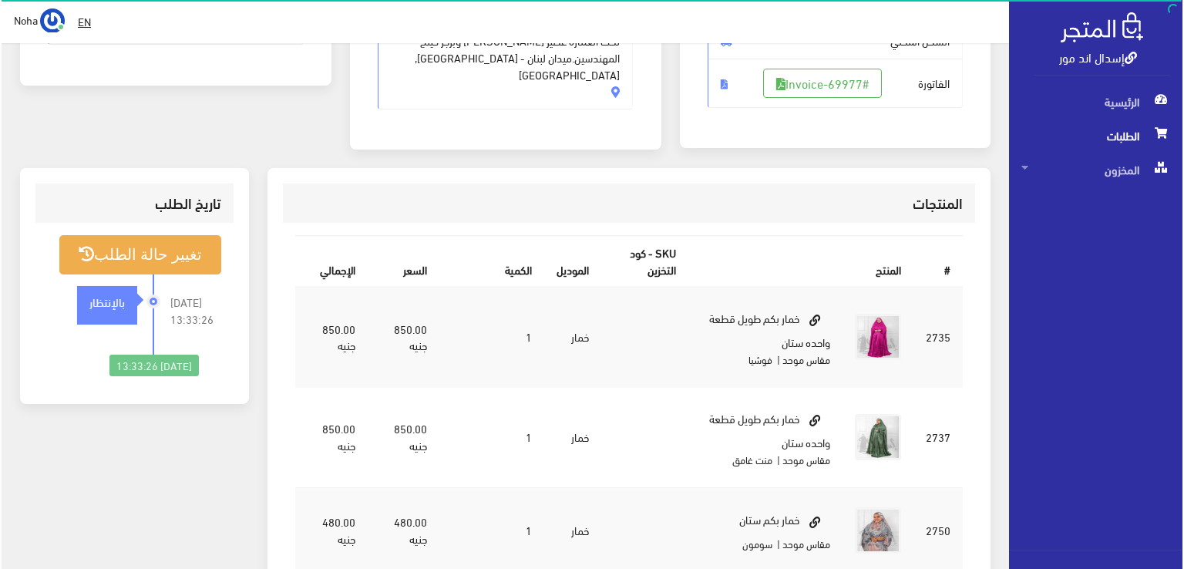
scroll to position [308, 0]
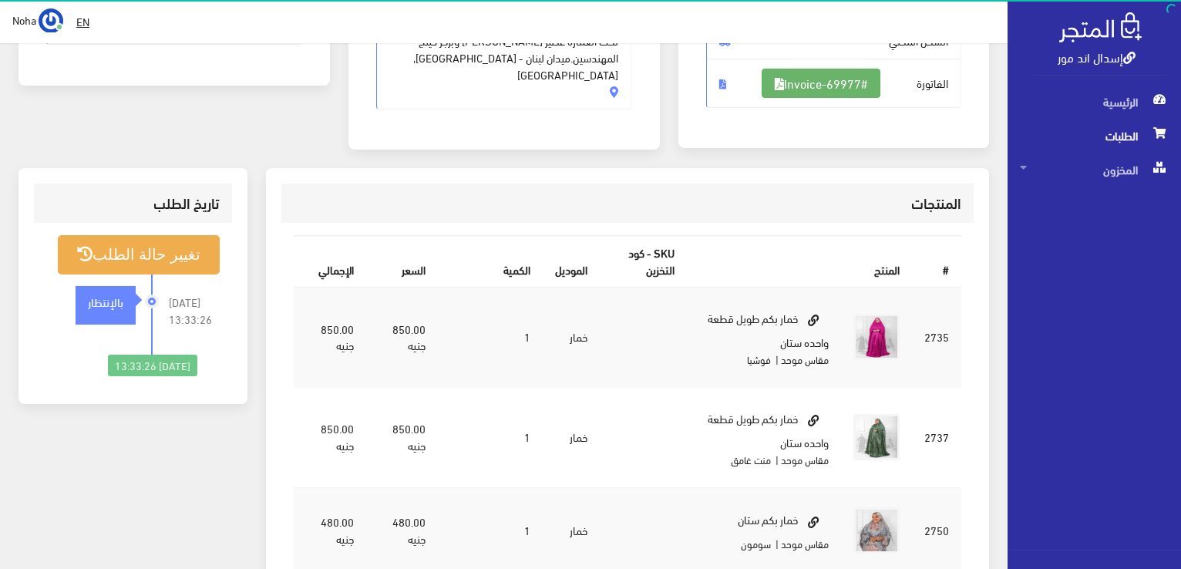
click at [837, 93] on link "#Invoice-69977" at bounding box center [821, 83] width 119 height 29
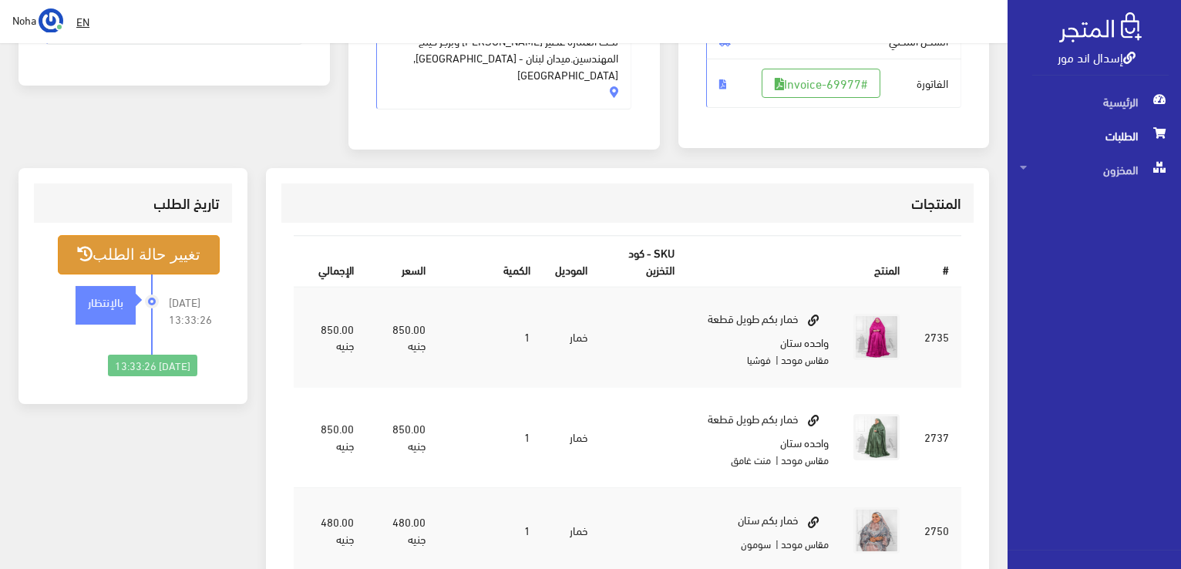
click at [197, 254] on button "تغيير حالة الطلب" at bounding box center [139, 254] width 162 height 39
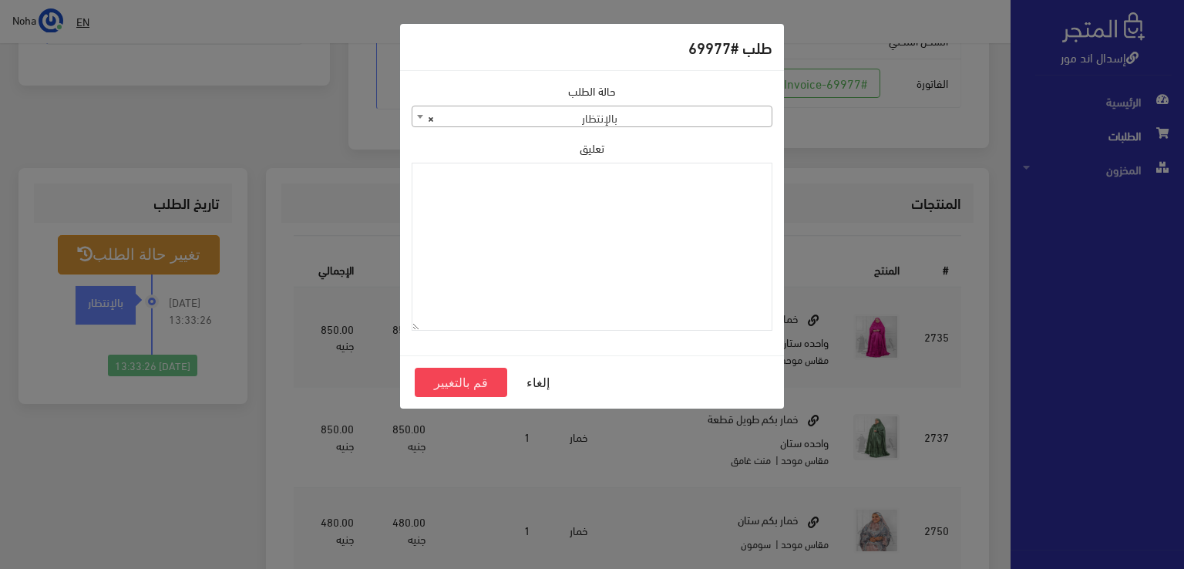
click at [580, 121] on span "× بالإنتظار" at bounding box center [591, 117] width 359 height 22
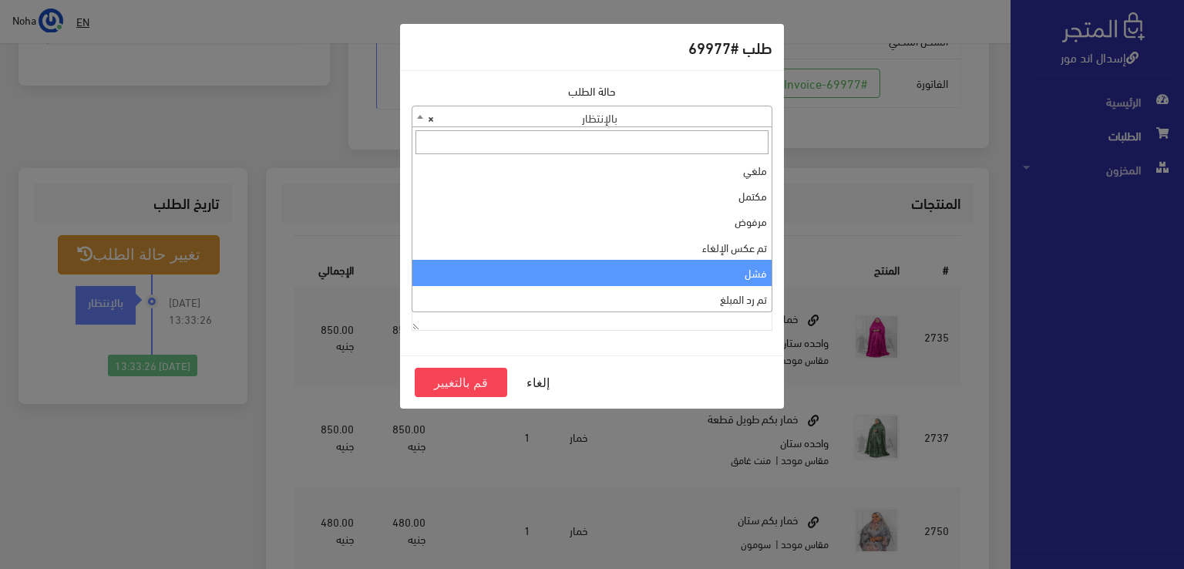
scroll to position [0, 0]
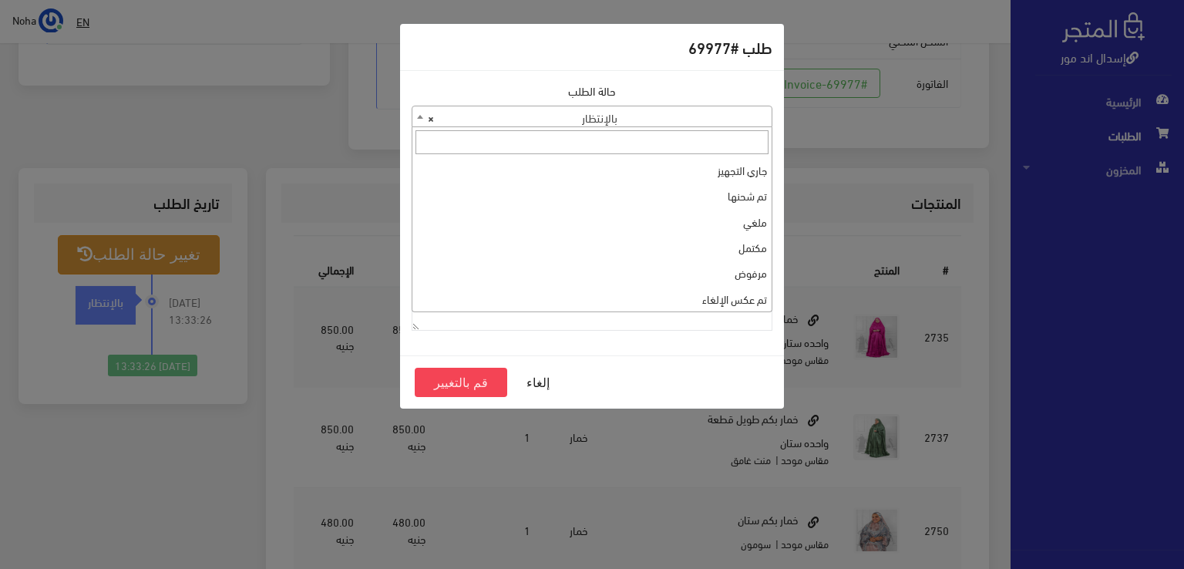
select select "1"
paste textarea "45886 نوره خمار بدون كم"
type textarea "45886 نوره خمار بدون كم"
drag, startPoint x: 626, startPoint y: 183, endPoint x: 993, endPoint y: 249, distance: 372.9
click at [993, 249] on div "طلب #69977 حالة الطلب جاري التجهيز تم شحنها ملغي مكتمل مرفوض تم عكس الإلغاء فشل…" at bounding box center [592, 284] width 1184 height 569
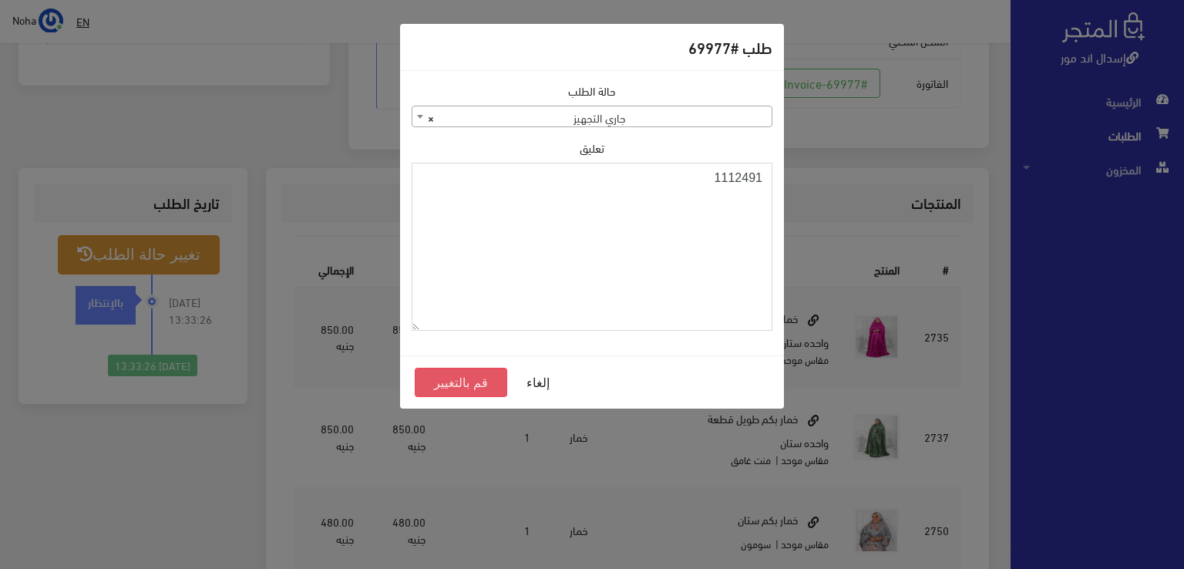
type textarea "1112491"
click at [436, 387] on button "قم بالتغيير" at bounding box center [461, 382] width 93 height 29
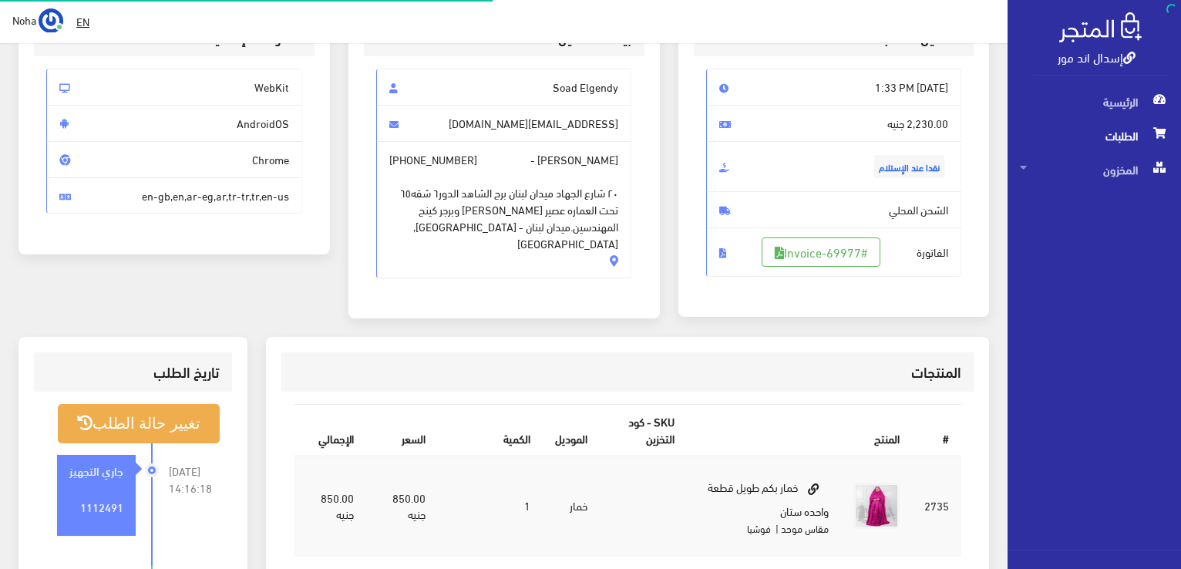
scroll to position [154, 0]
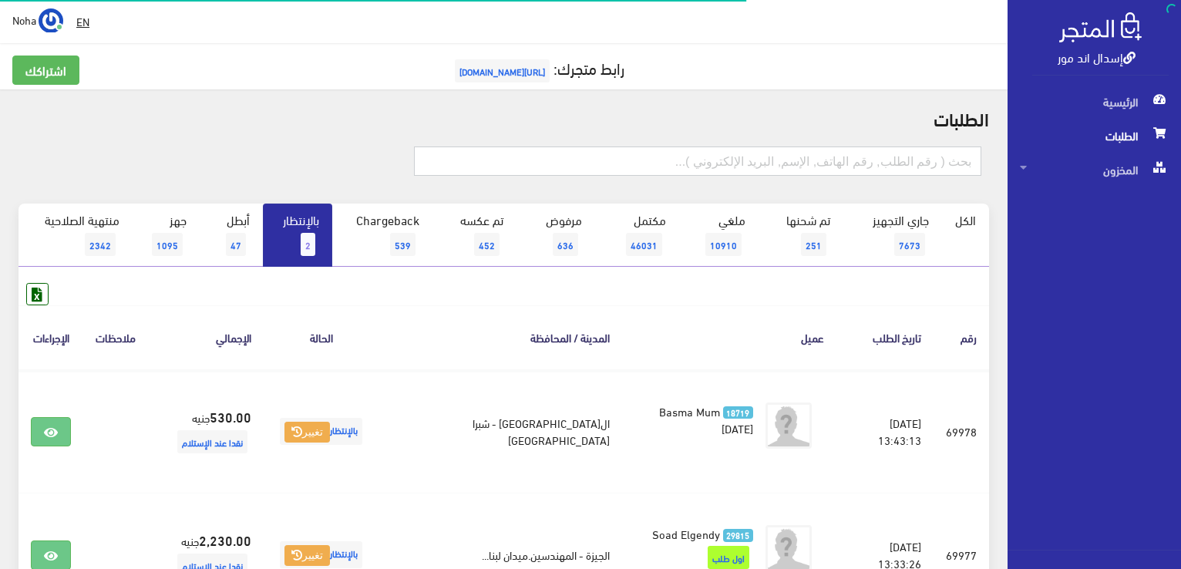
click at [870, 157] on input "text" at bounding box center [697, 160] width 567 height 29
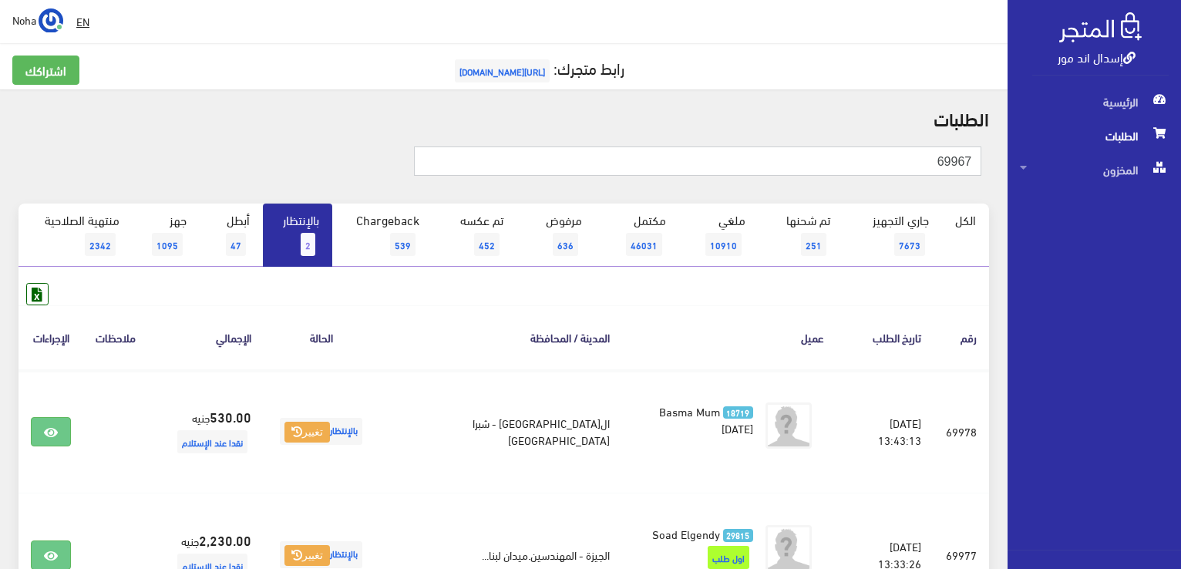
type input "69967"
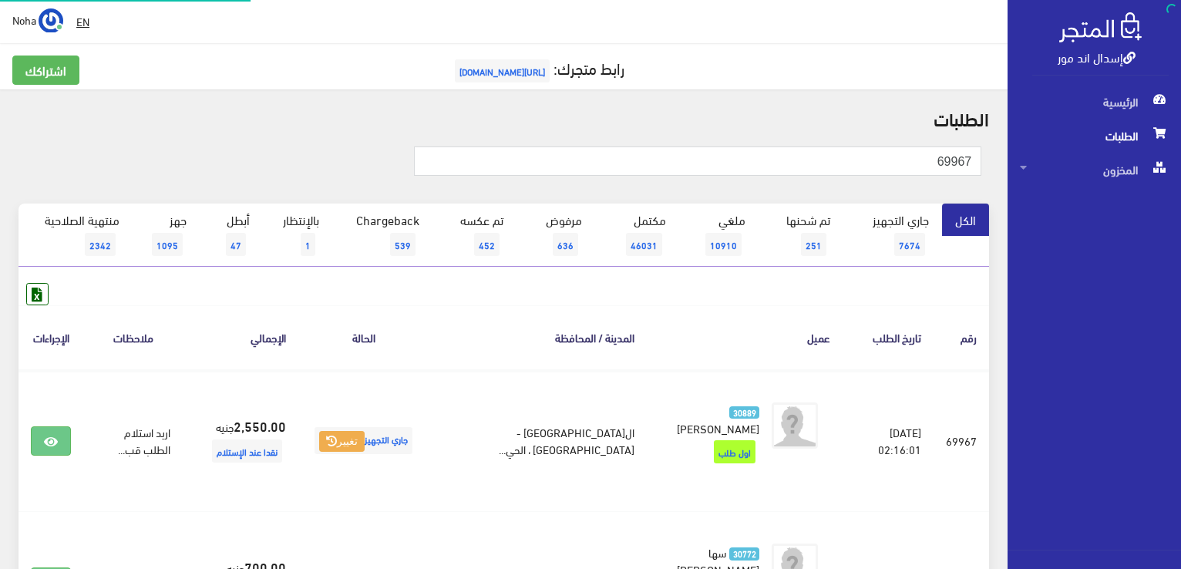
scroll to position [231, 0]
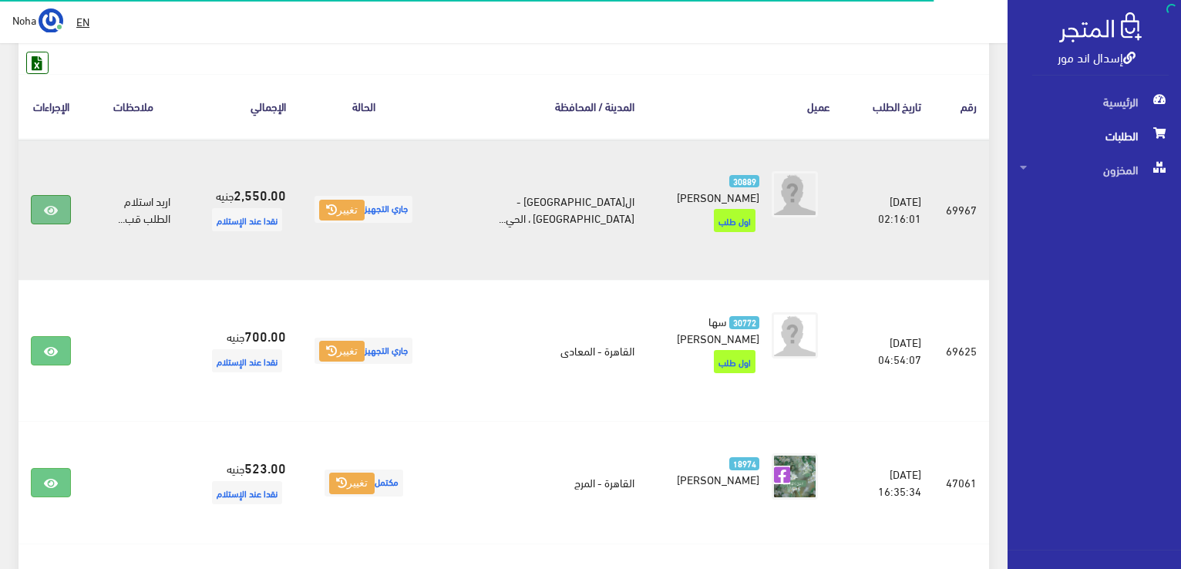
click at [52, 204] on icon at bounding box center [51, 210] width 14 height 12
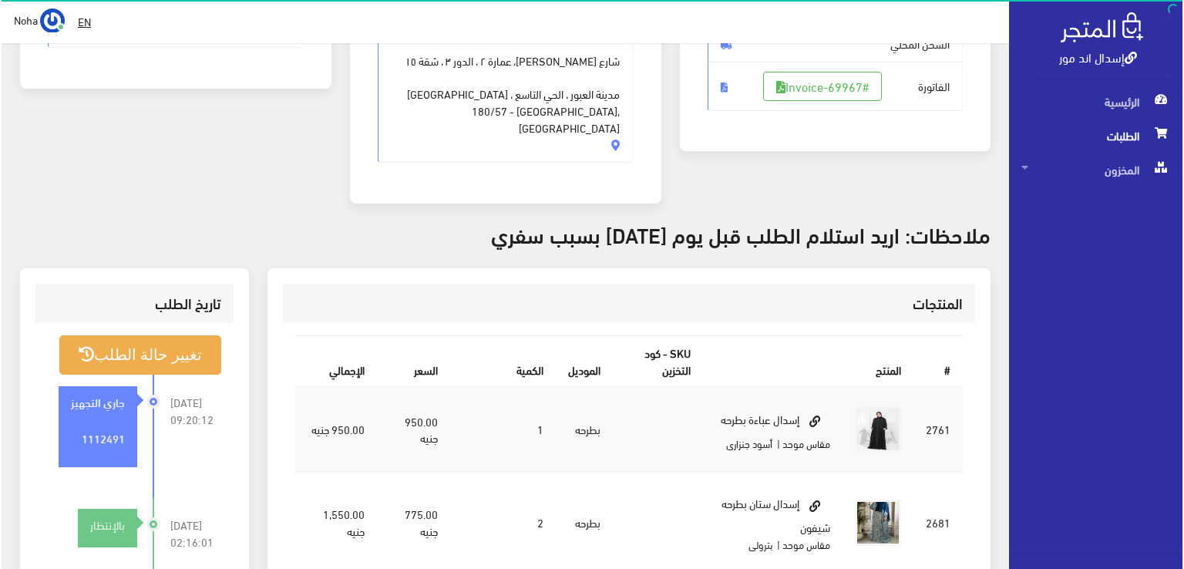
scroll to position [308, 0]
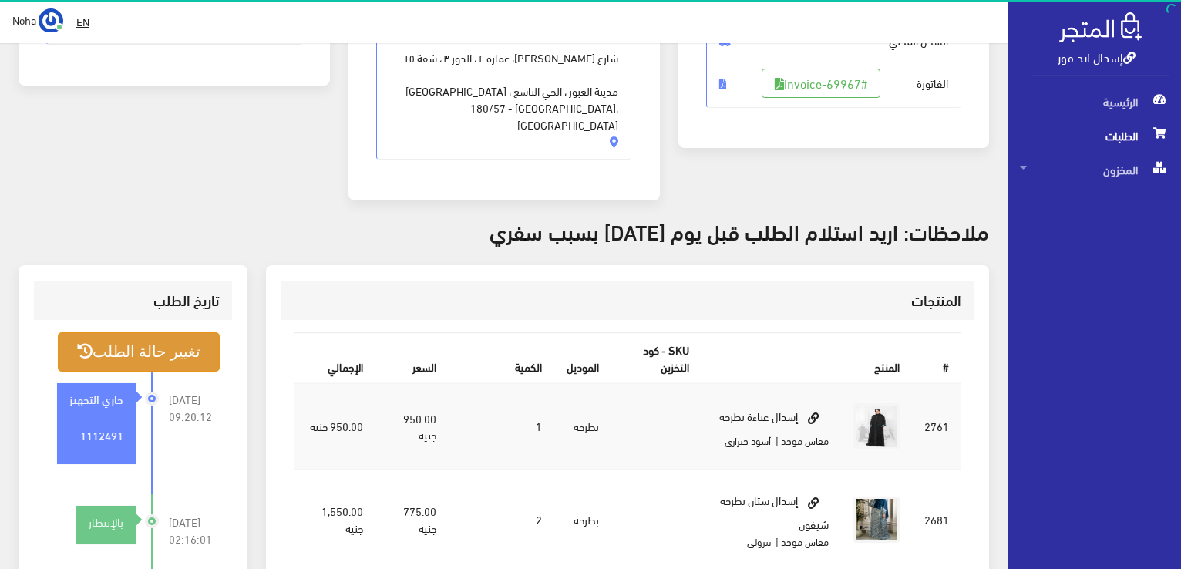
click at [103, 332] on button "تغيير حالة الطلب" at bounding box center [139, 351] width 162 height 39
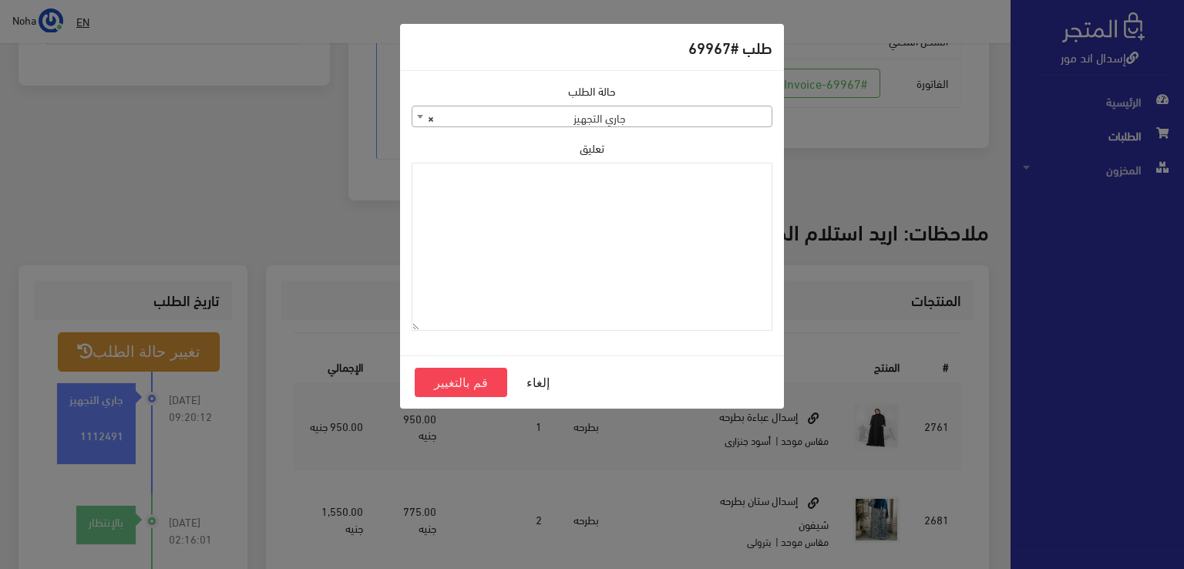
click at [719, 115] on span "× جاري التجهيز" at bounding box center [591, 117] width 359 height 22
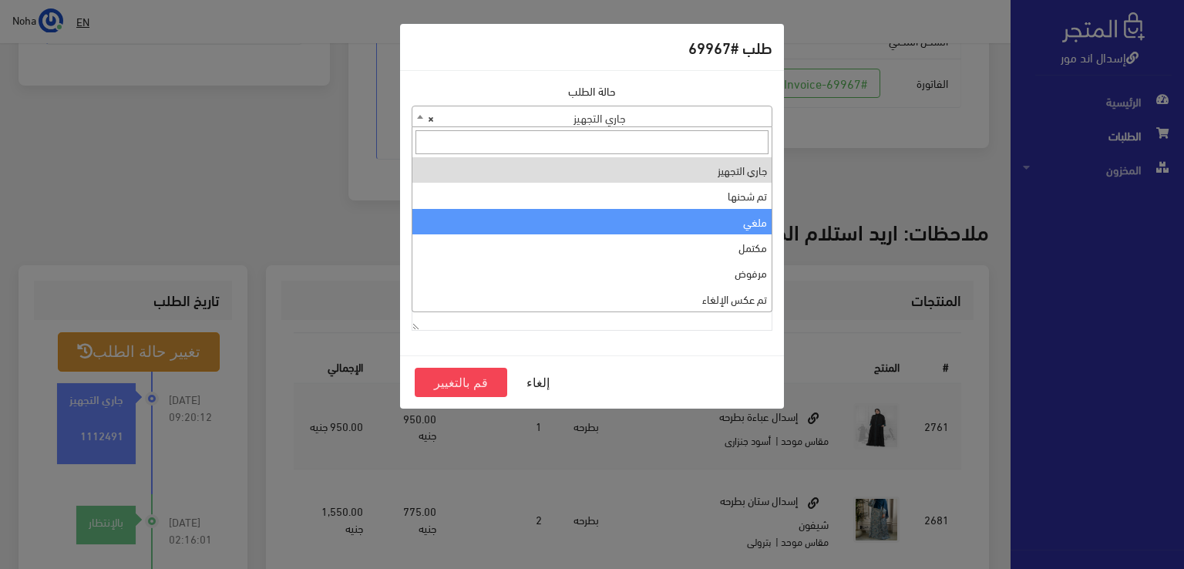
select select "3"
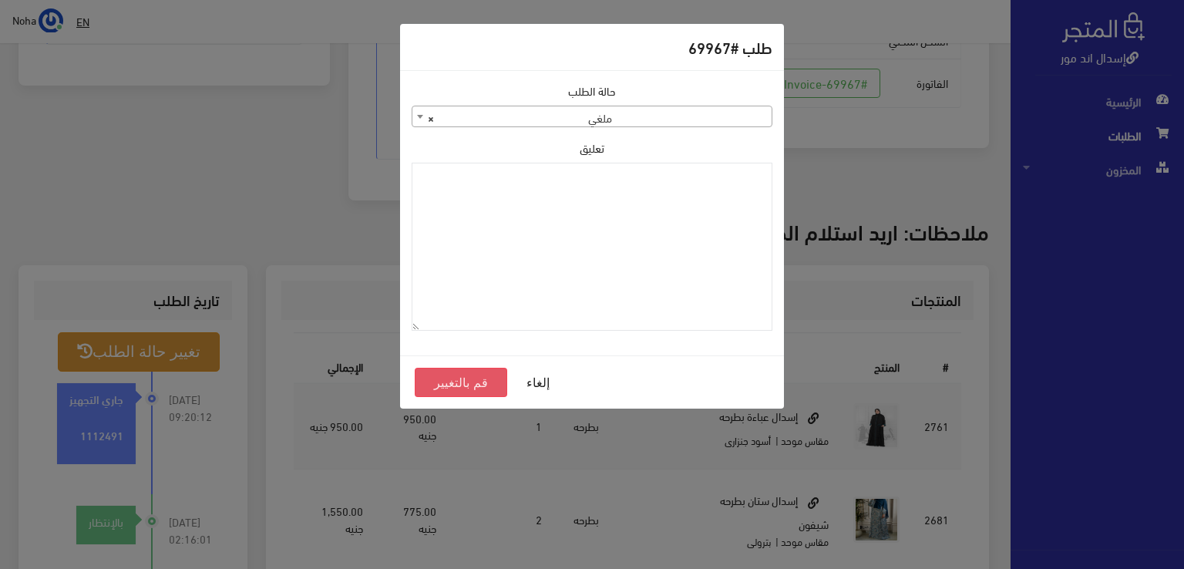
click at [469, 378] on button "قم بالتغيير" at bounding box center [461, 382] width 93 height 29
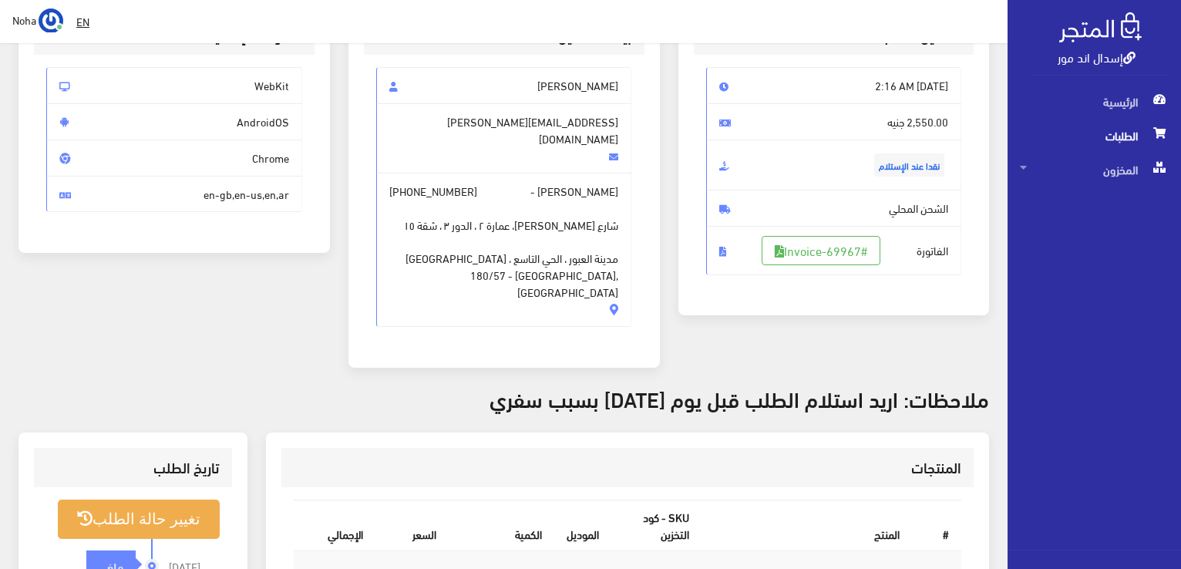
scroll to position [231, 0]
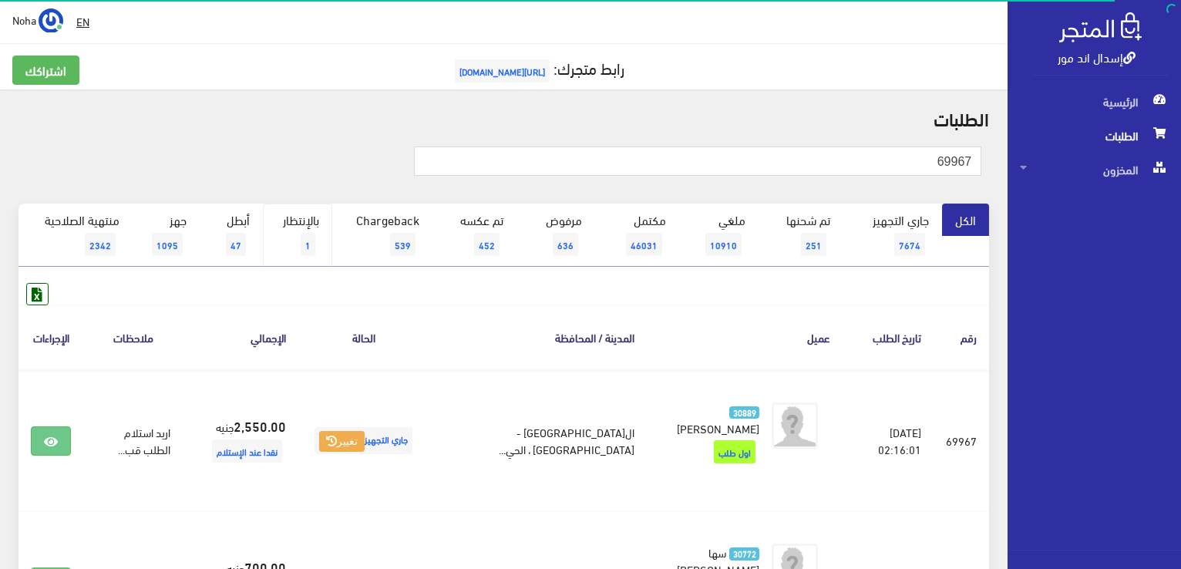
click at [309, 229] on link "بالإنتظار 1" at bounding box center [297, 235] width 69 height 63
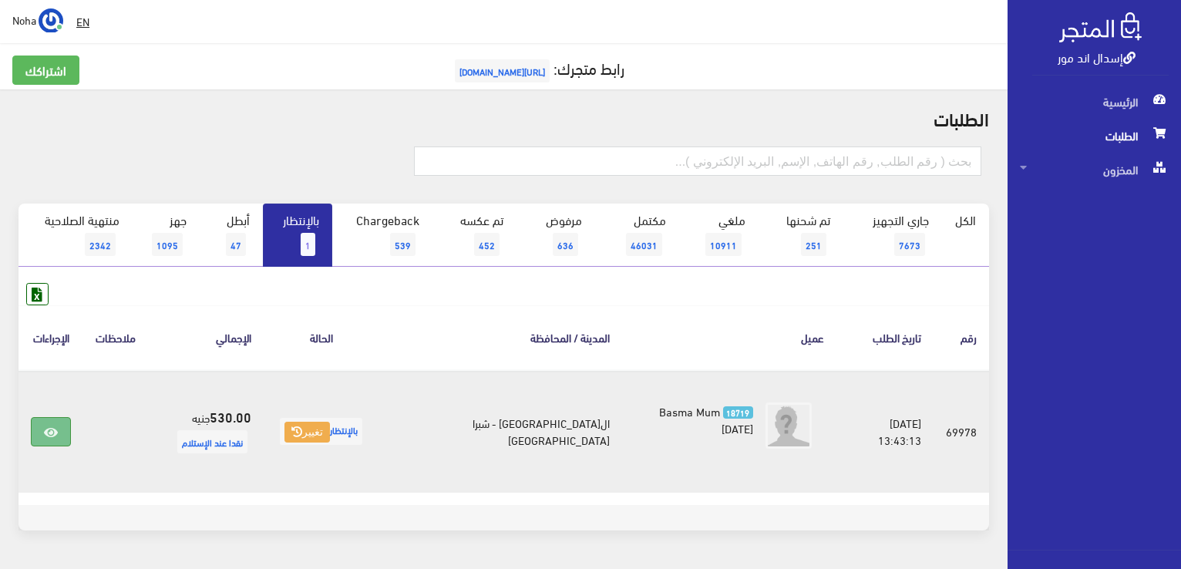
click at [58, 427] on icon at bounding box center [51, 432] width 14 height 12
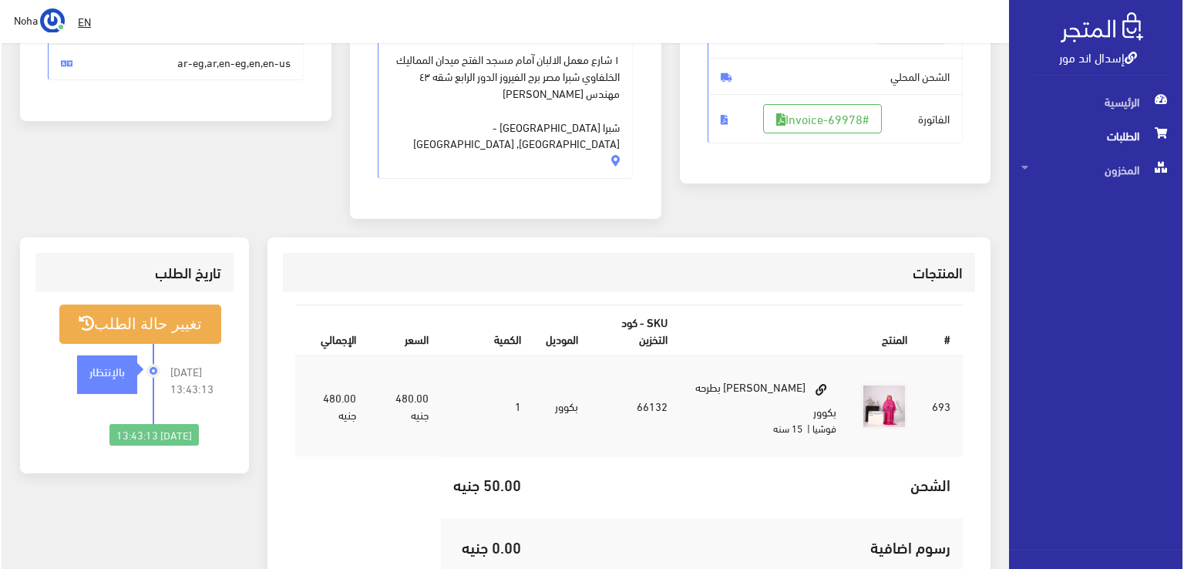
scroll to position [308, 0]
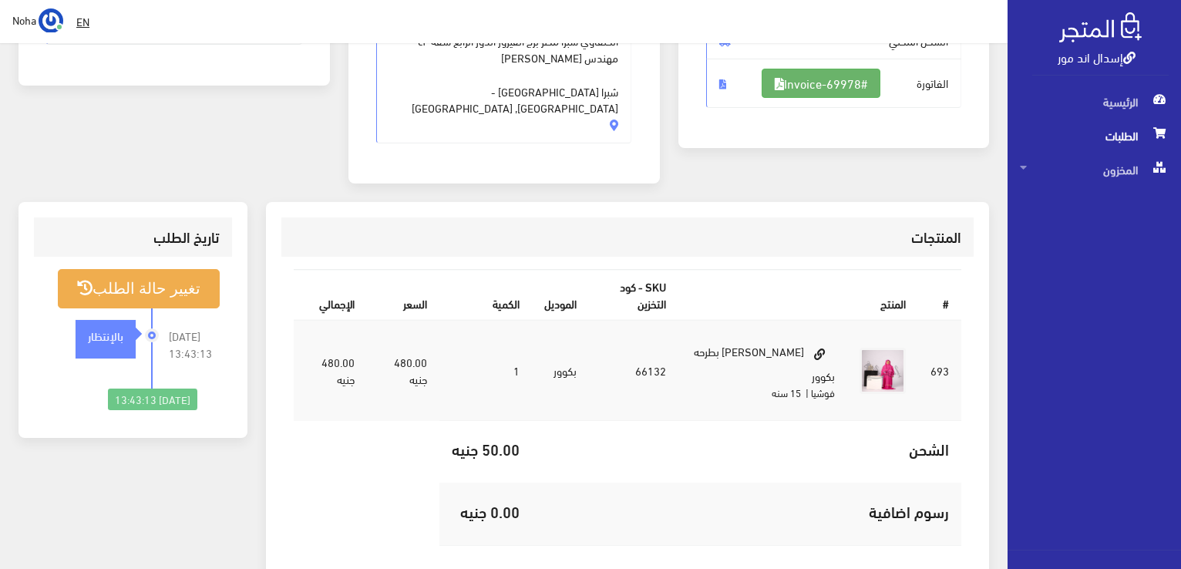
click at [829, 84] on link "#Invoice-69978" at bounding box center [821, 83] width 119 height 29
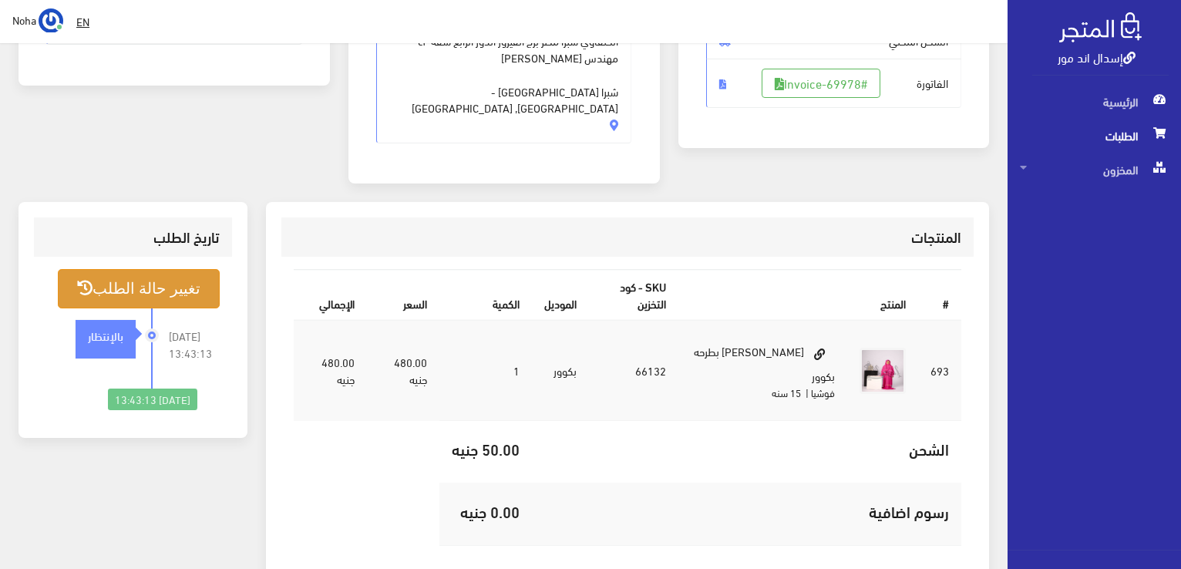
click at [153, 269] on button "تغيير حالة الطلب" at bounding box center [139, 288] width 162 height 39
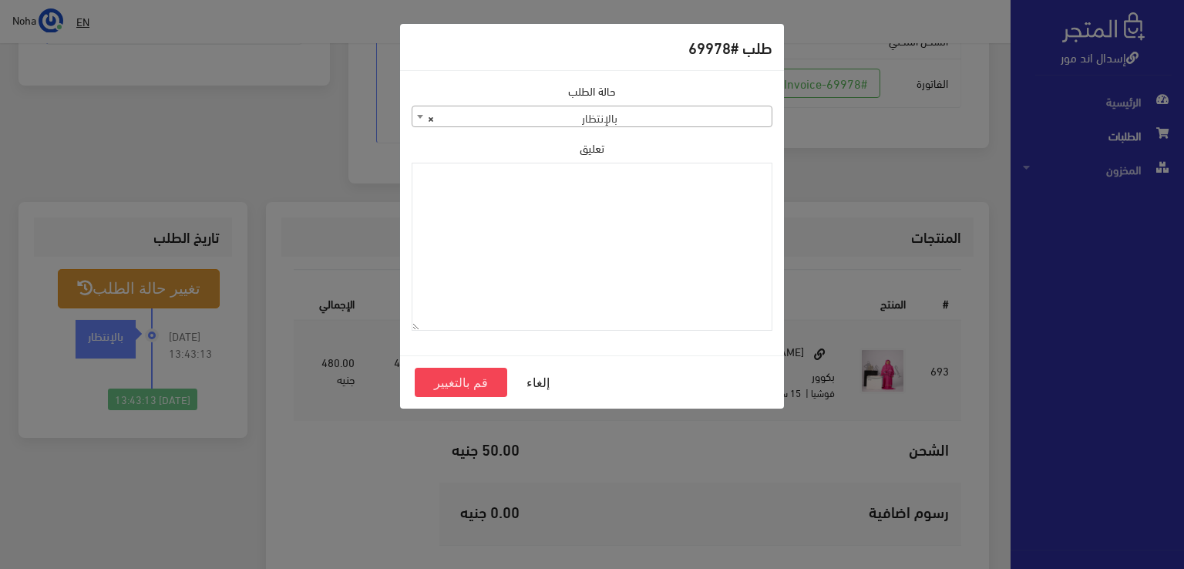
click at [718, 100] on div "حالة الطلب جاري التجهيز تم شحنها ملغي مكتمل مرفوض تم عكس الإلغاء فشل تم رد المب…" at bounding box center [592, 104] width 361 height 45
click at [715, 113] on span "× بالإنتظار" at bounding box center [591, 117] width 359 height 22
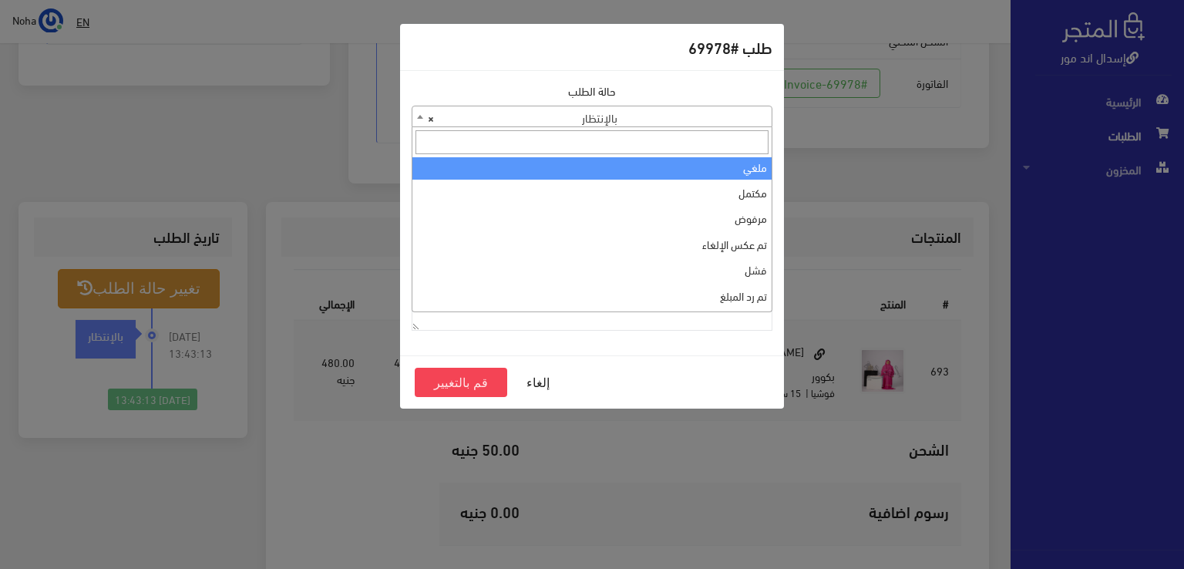
scroll to position [0, 0]
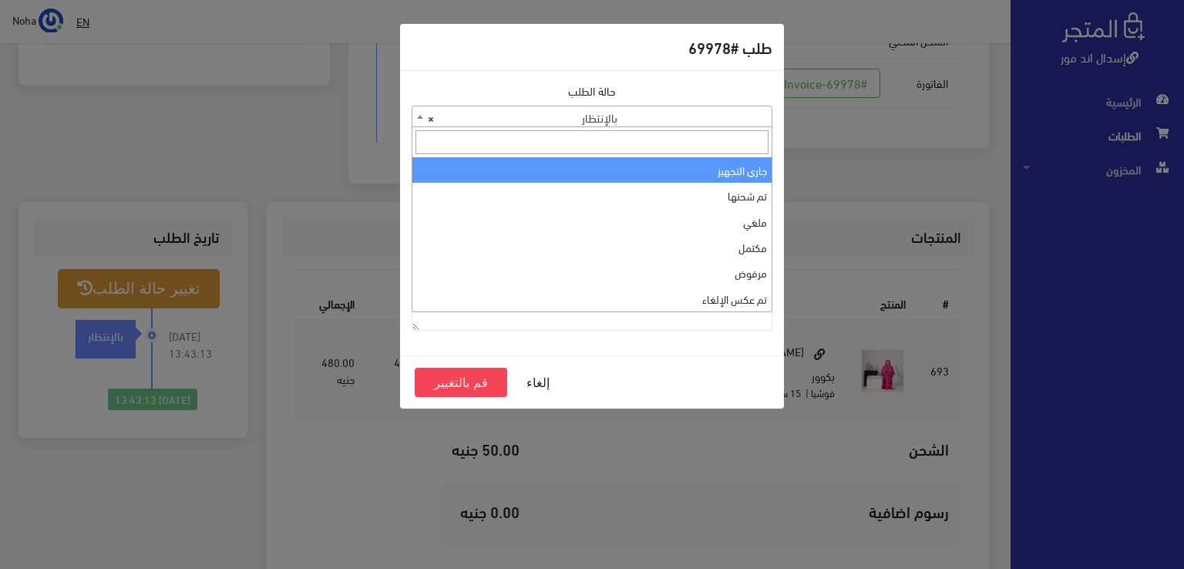
select select "1"
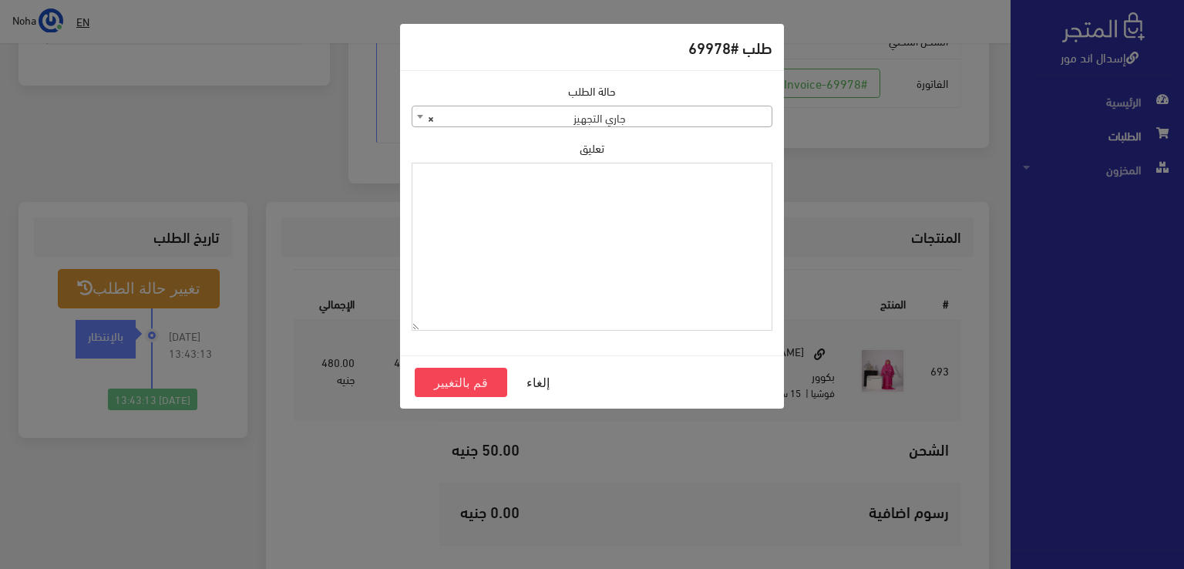
paste textarea "45886 نوره خمار بدون كم"
drag, startPoint x: 550, startPoint y: 191, endPoint x: 1112, endPoint y: 214, distance: 562.5
click at [1112, 214] on div "طلب #69978 حالة الطلب جاري التجهيز تم شحنها ملغي مكتمل مرفوض تم عكس الإلغاء فشل…" at bounding box center [592, 284] width 1184 height 569
click at [748, 183] on textarea "1112491" at bounding box center [592, 247] width 361 height 169
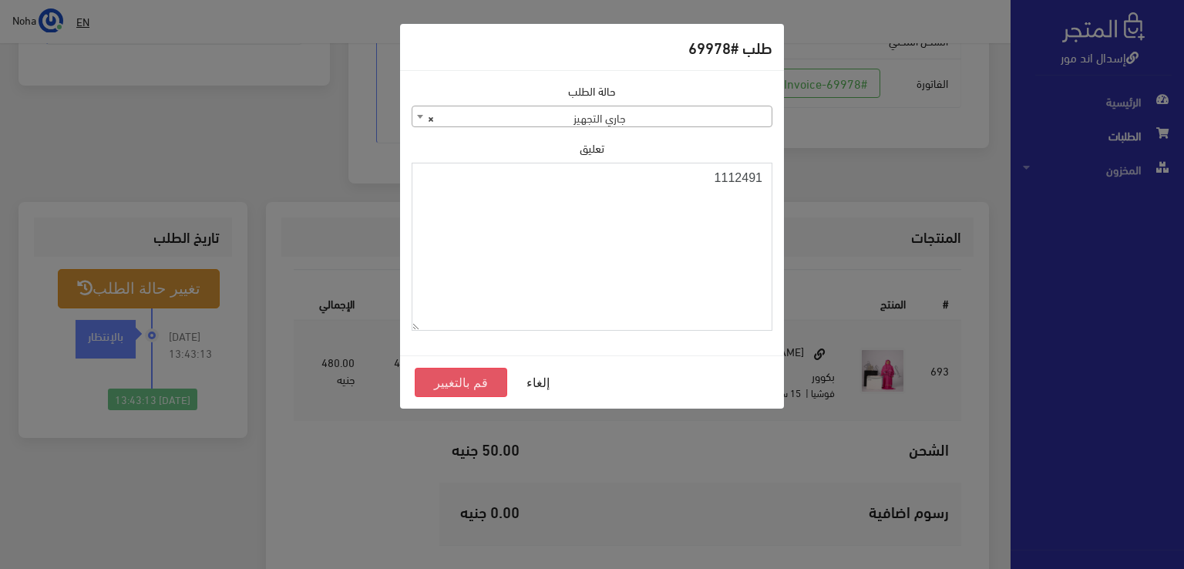
type textarea "1112491"
click at [461, 376] on button "قم بالتغيير" at bounding box center [461, 382] width 93 height 29
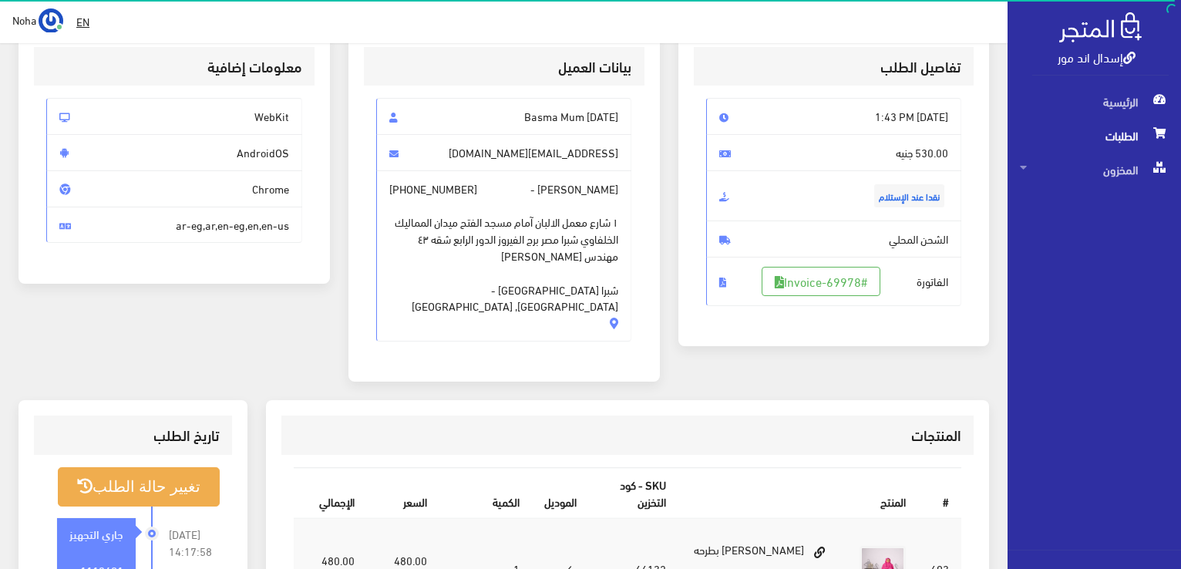
scroll to position [231, 0]
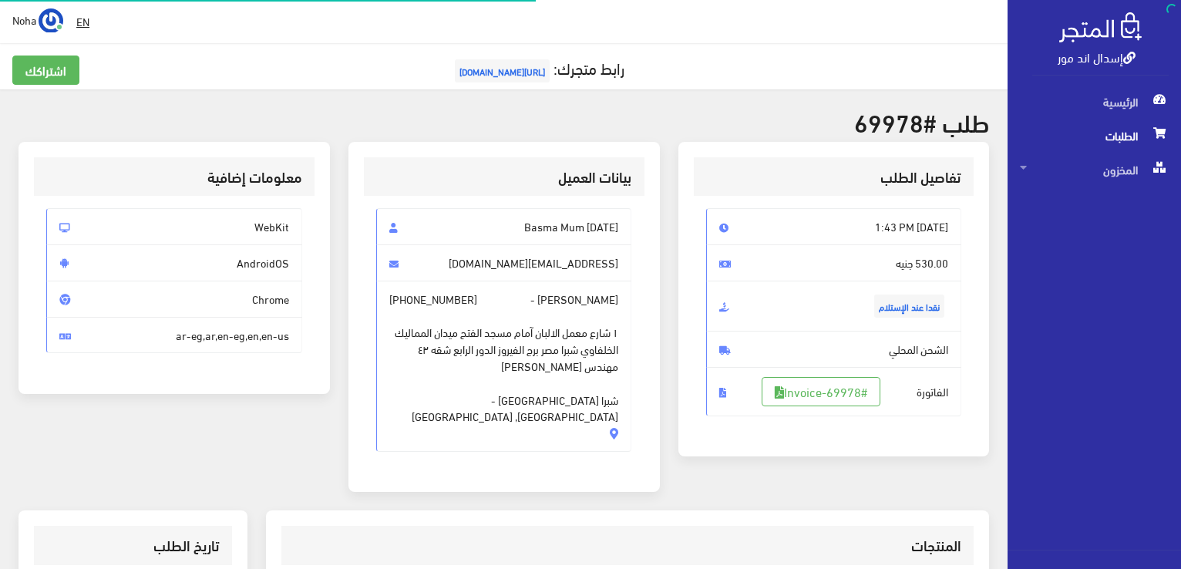
scroll to position [303, 0]
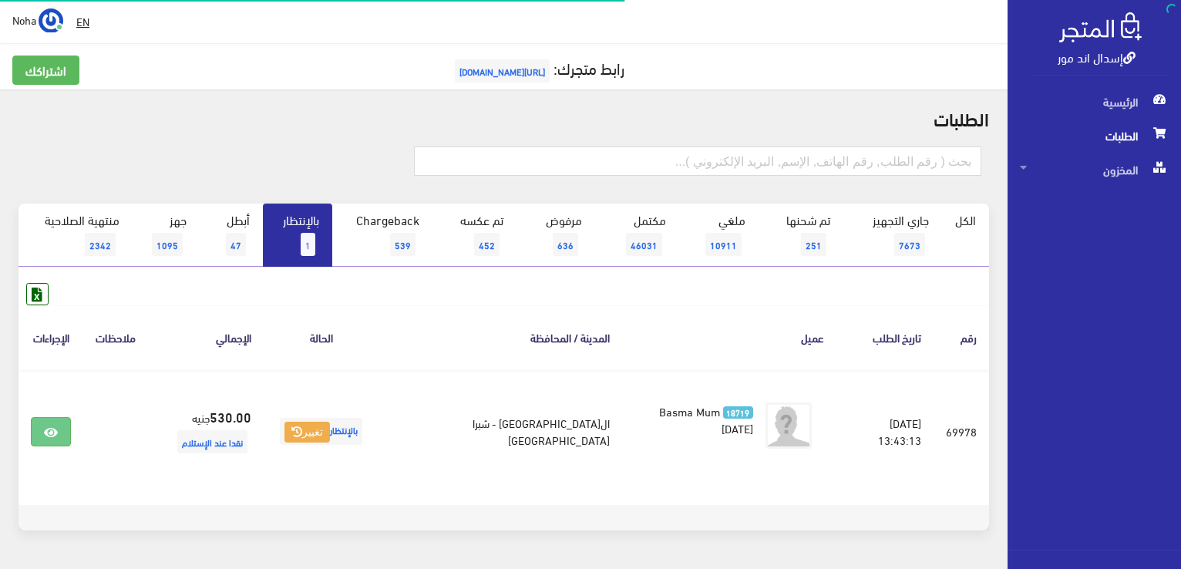
click at [301, 250] on link "بالإنتظار 1" at bounding box center [297, 235] width 69 height 63
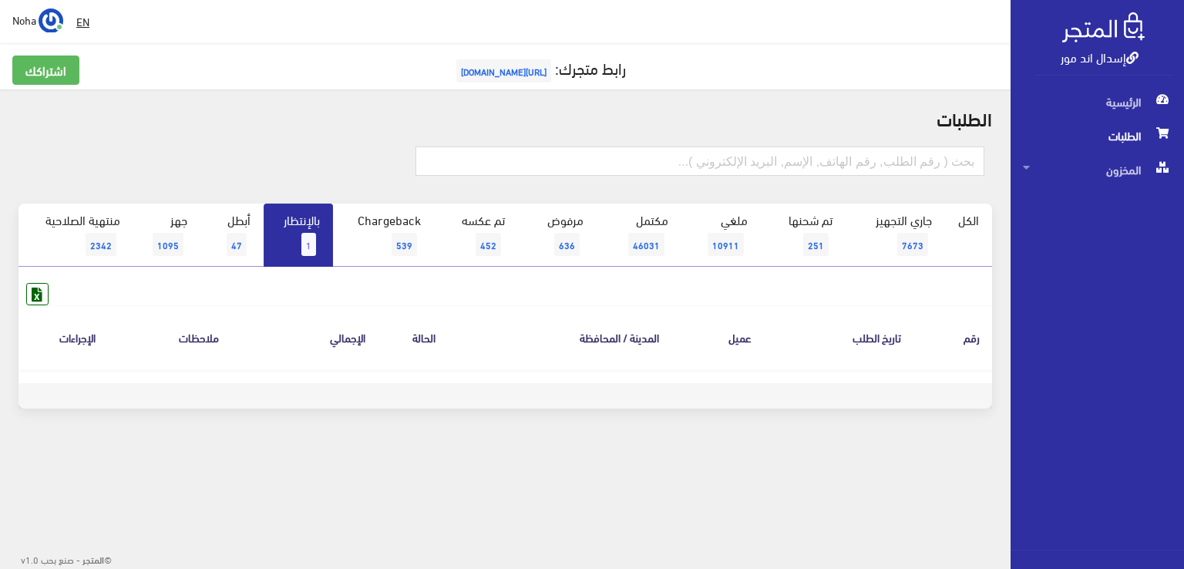
click at [311, 238] on span "1" at bounding box center [308, 244] width 15 height 23
click at [300, 247] on link "بالإنتظار 1" at bounding box center [298, 235] width 69 height 63
click at [280, 237] on link "بالإنتظار 1" at bounding box center [298, 235] width 69 height 63
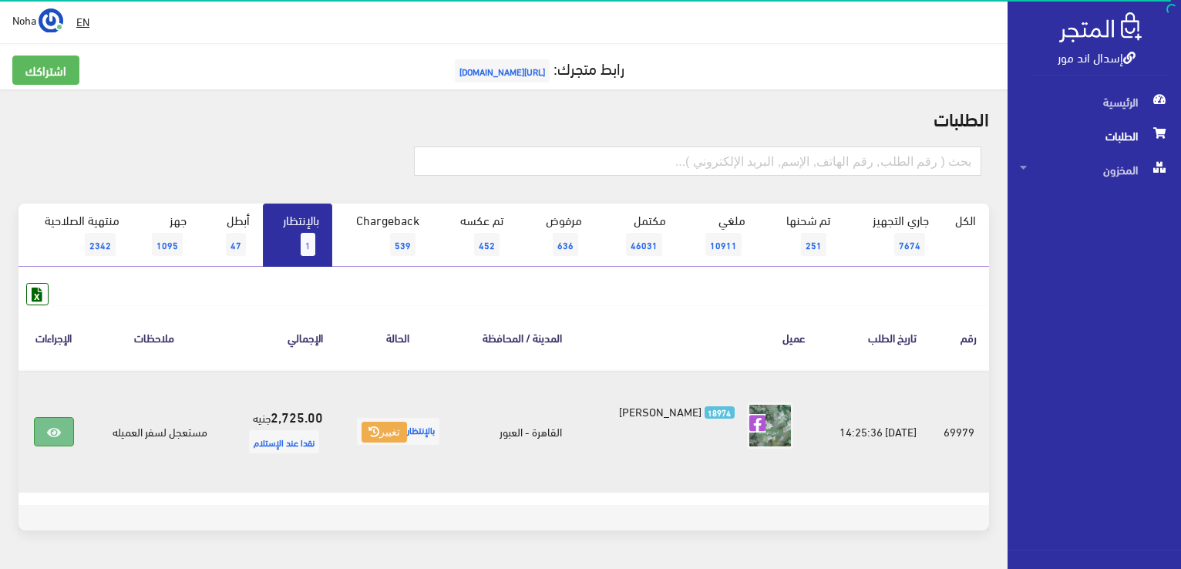
click at [57, 431] on icon at bounding box center [54, 432] width 14 height 12
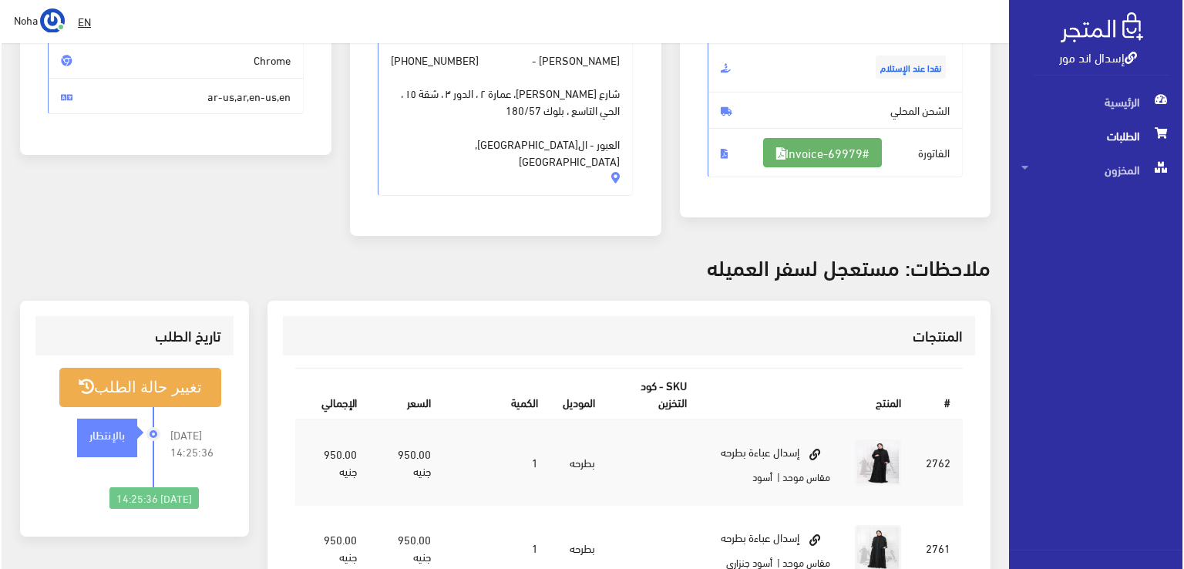
scroll to position [231, 0]
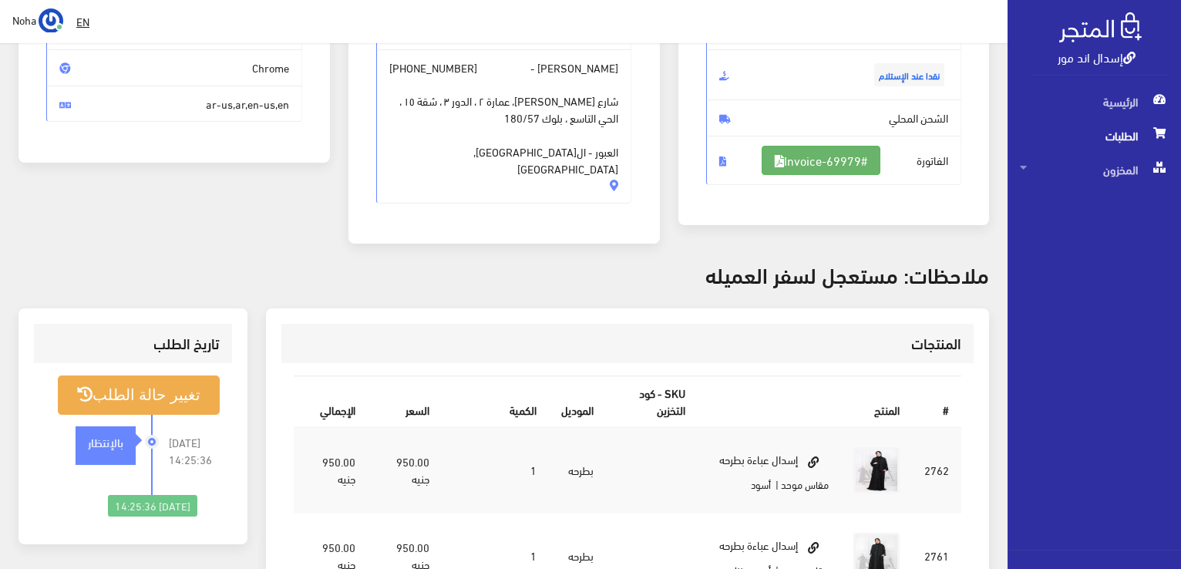
click at [851, 157] on link "#Invoice-69979" at bounding box center [821, 160] width 119 height 29
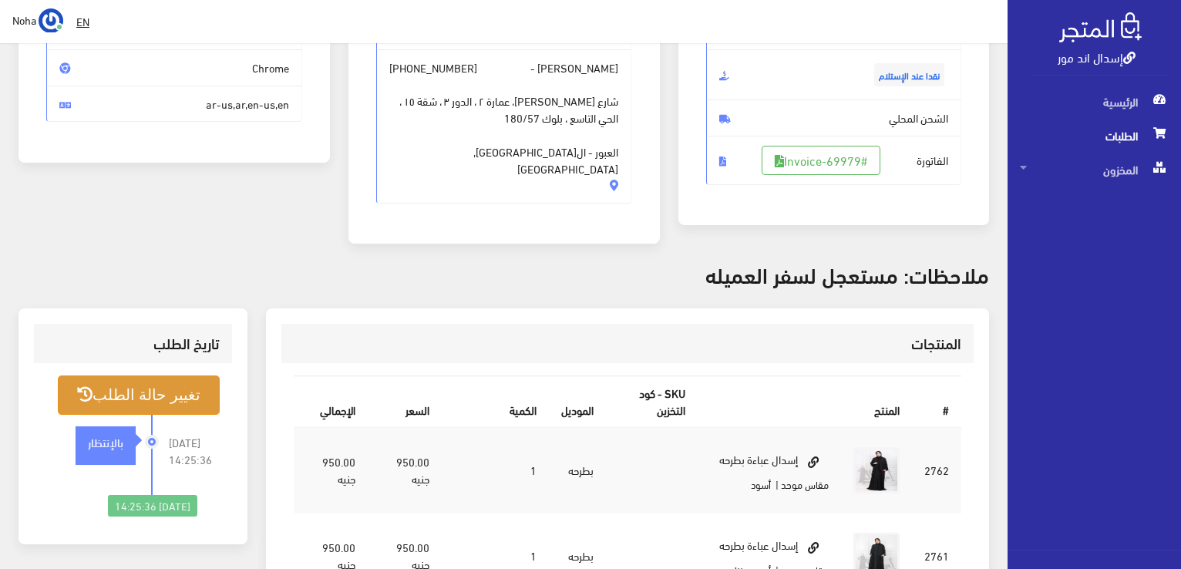
click at [127, 396] on button "تغيير حالة الطلب" at bounding box center [139, 394] width 162 height 39
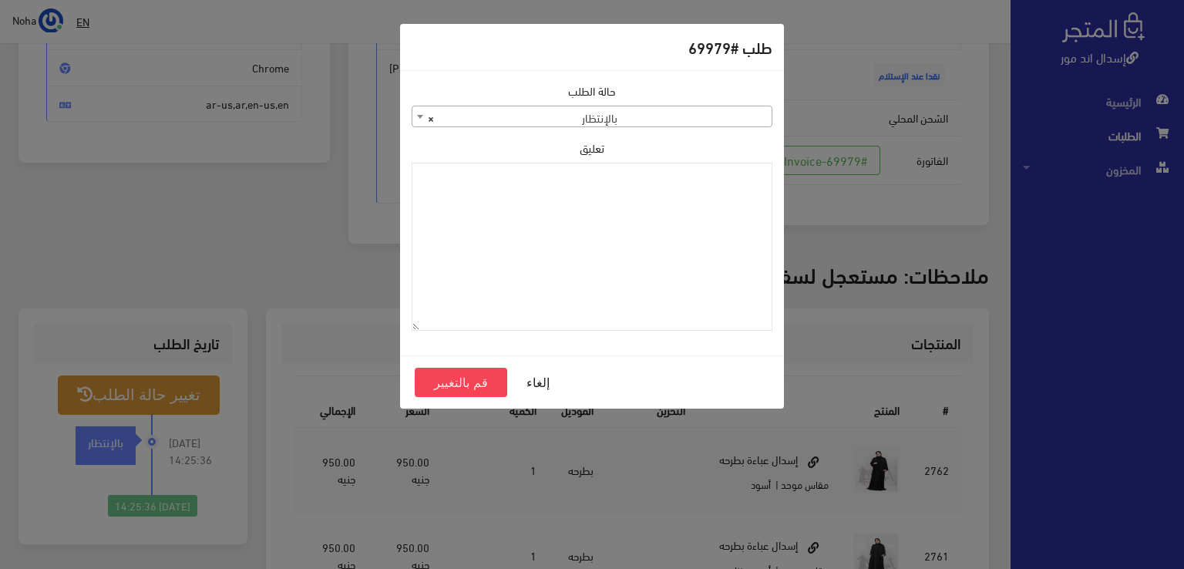
click at [510, 118] on span "× بالإنتظار" at bounding box center [591, 117] width 359 height 22
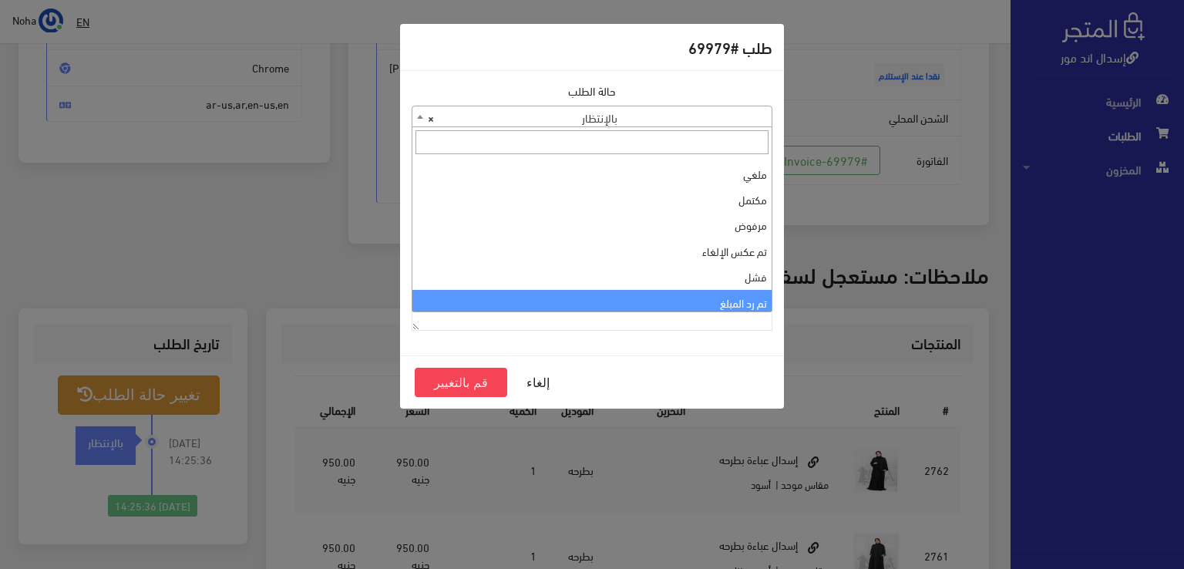
scroll to position [0, 0]
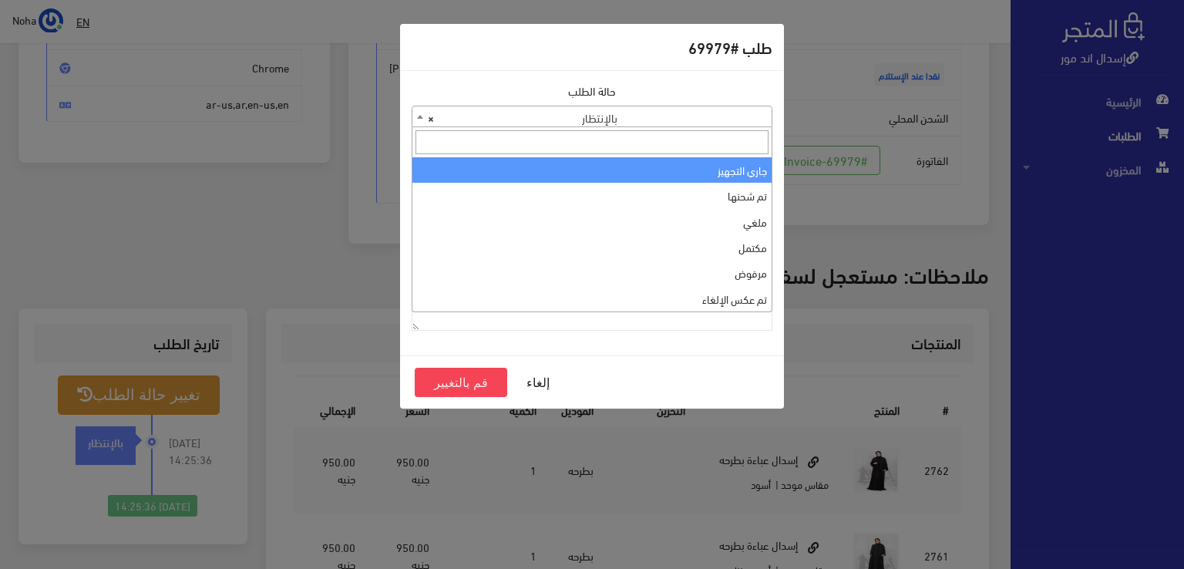
select select "1"
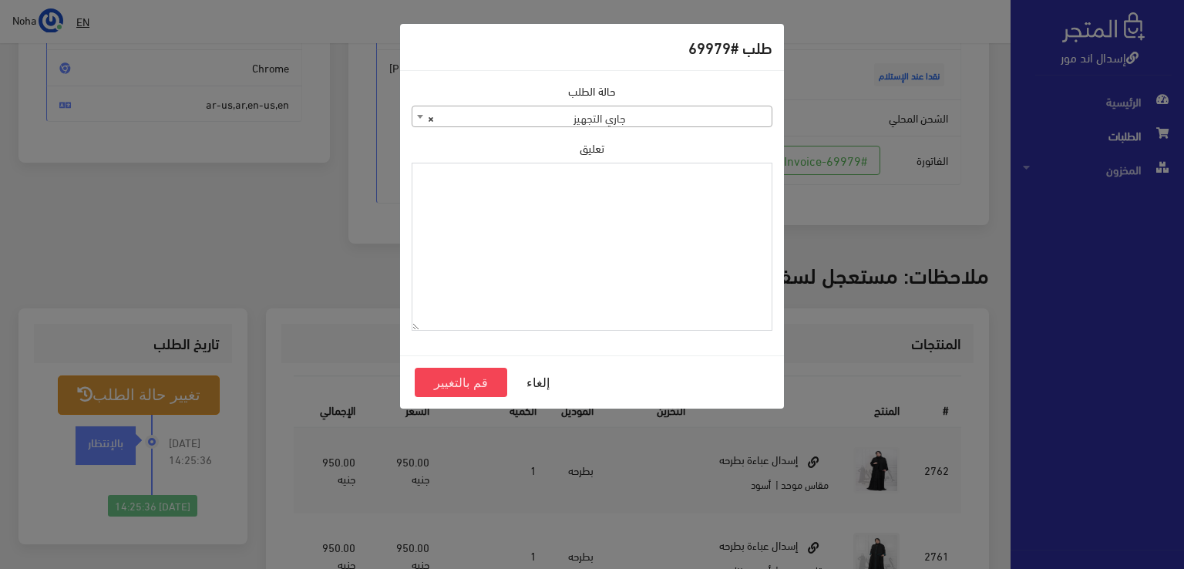
drag, startPoint x: 573, startPoint y: 210, endPoint x: 544, endPoint y: 249, distance: 48.4
click at [544, 249] on textarea "تعليق" at bounding box center [592, 247] width 361 height 169
type textarea "1112491"
click at [487, 384] on button "قم بالتغيير" at bounding box center [461, 382] width 93 height 29
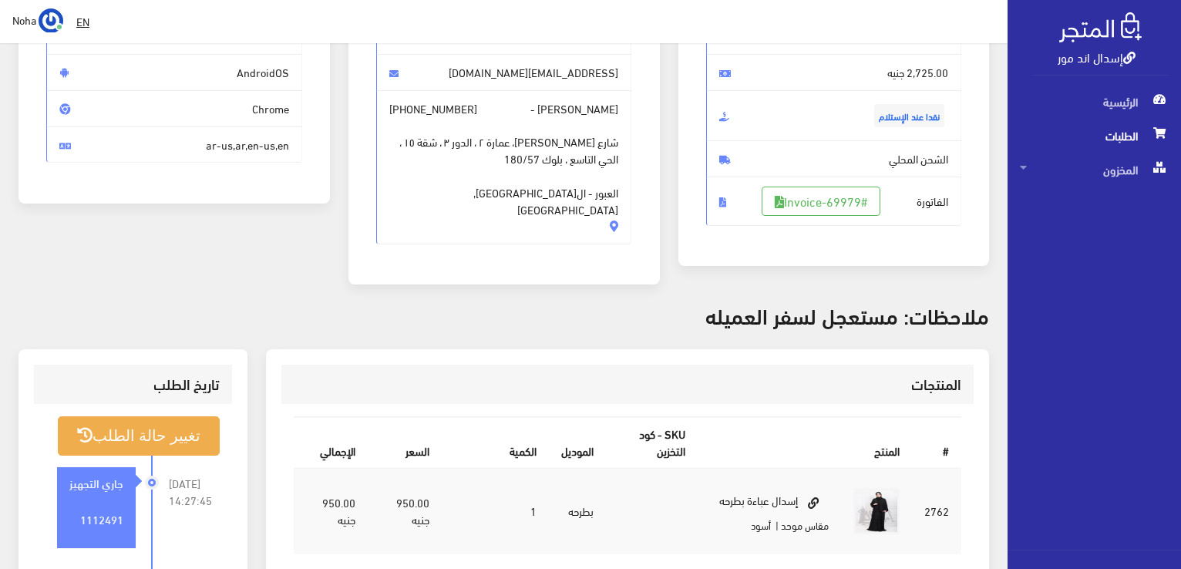
scroll to position [154, 0]
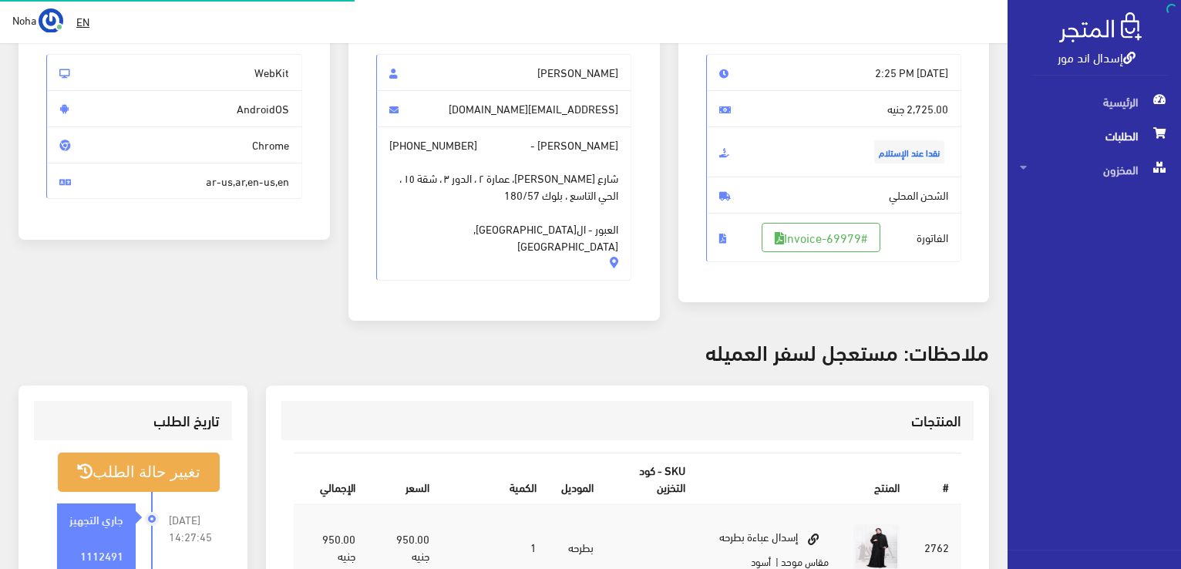
scroll to position [154, 0]
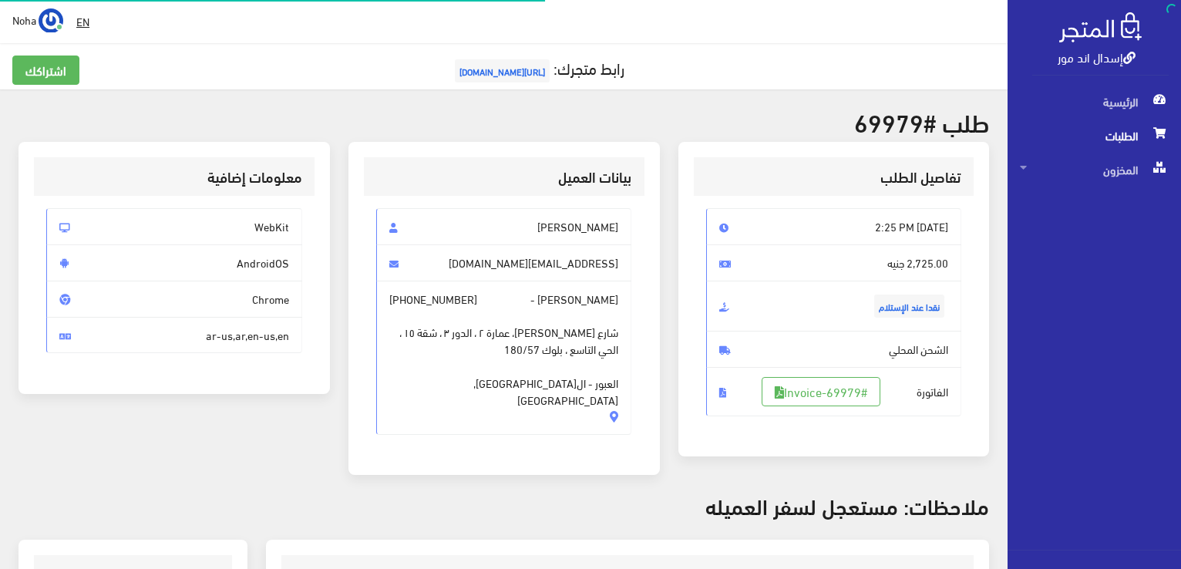
scroll to position [221, 0]
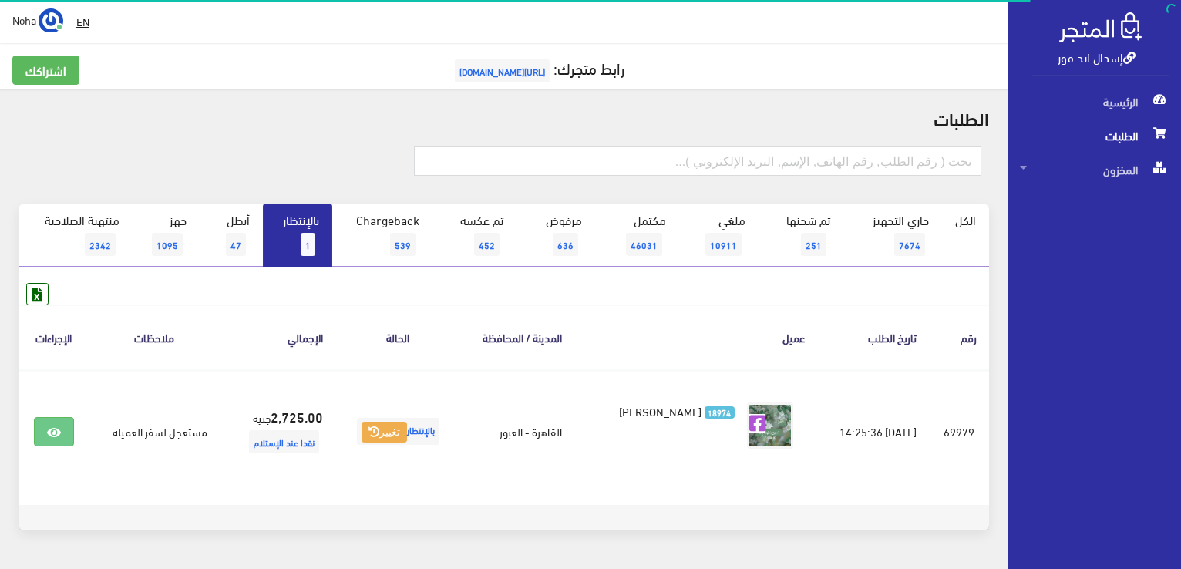
click at [299, 235] on link "بالإنتظار 1" at bounding box center [297, 235] width 69 height 63
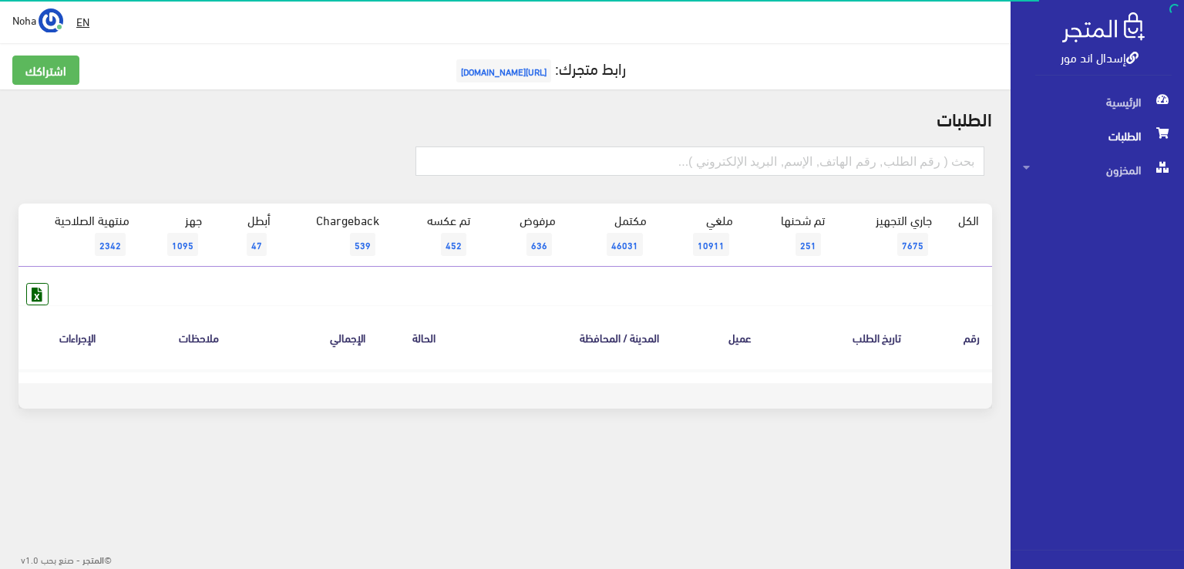
click at [1147, 130] on span "الطلبات" at bounding box center [1097, 136] width 149 height 34
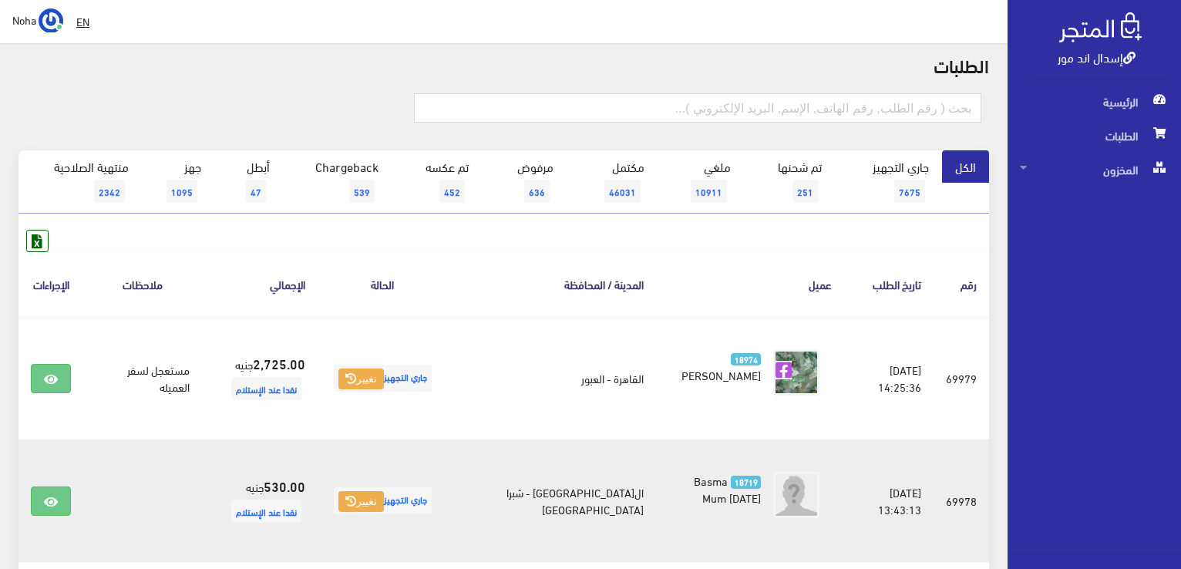
scroll to position [77, 0]
